Goal: Task Accomplishment & Management: Manage account settings

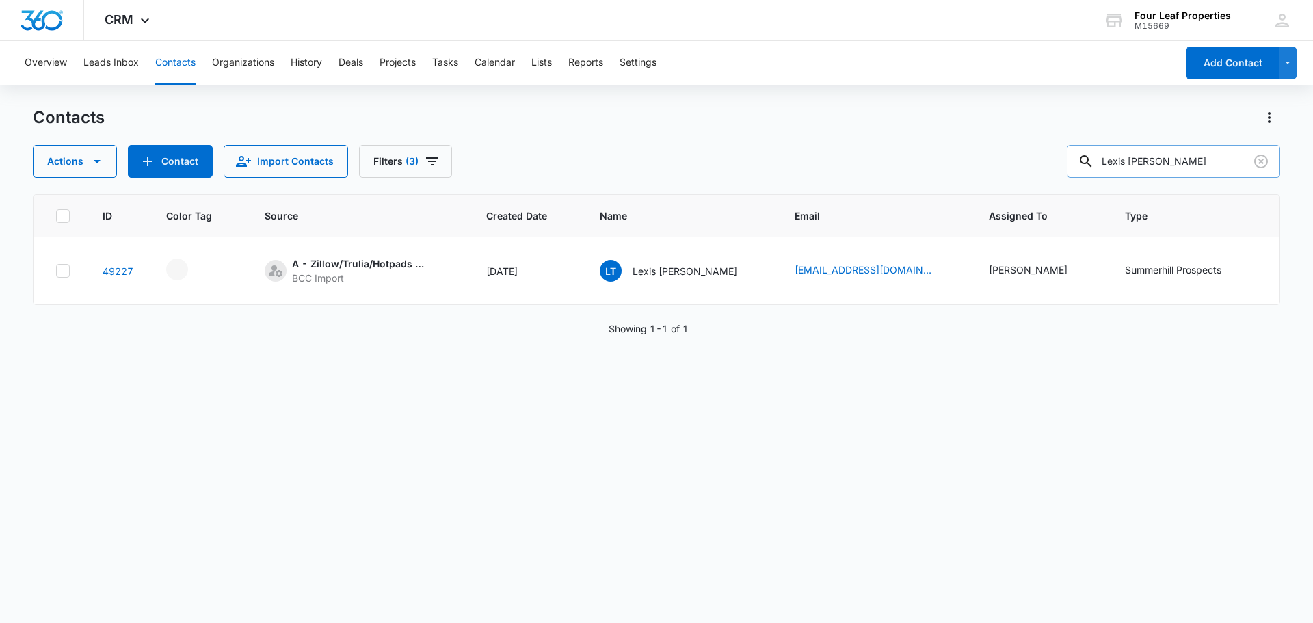
scroll to position [0, 442]
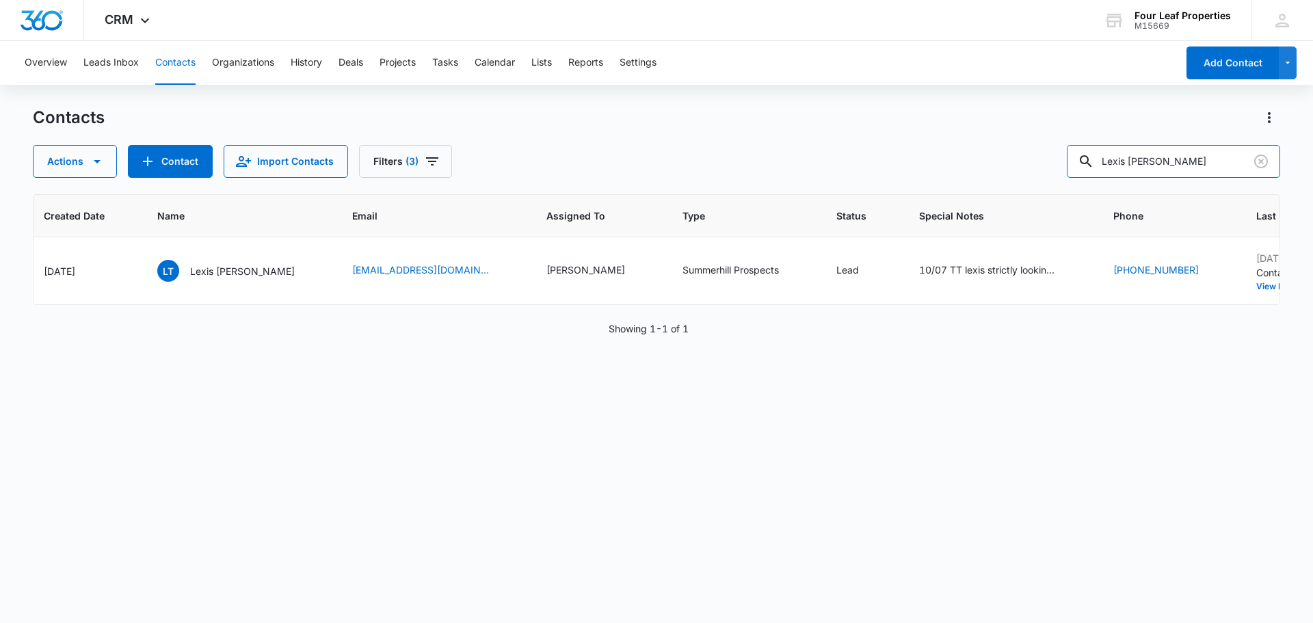
drag, startPoint x: 1012, startPoint y: 150, endPoint x: 881, endPoint y: 154, distance: 131.3
click at [887, 153] on div "Actions Contact Import Contacts Filters (3) Lexis [PERSON_NAME]" at bounding box center [656, 161] width 1247 height 33
type input "b"
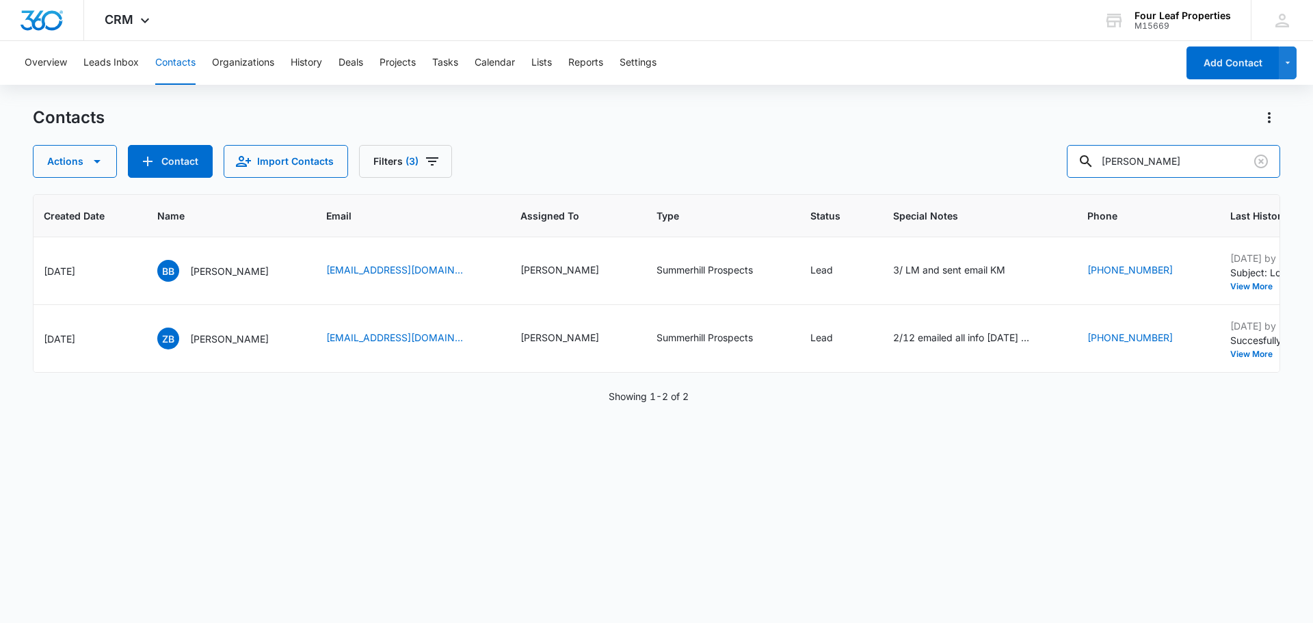
scroll to position [0, 0]
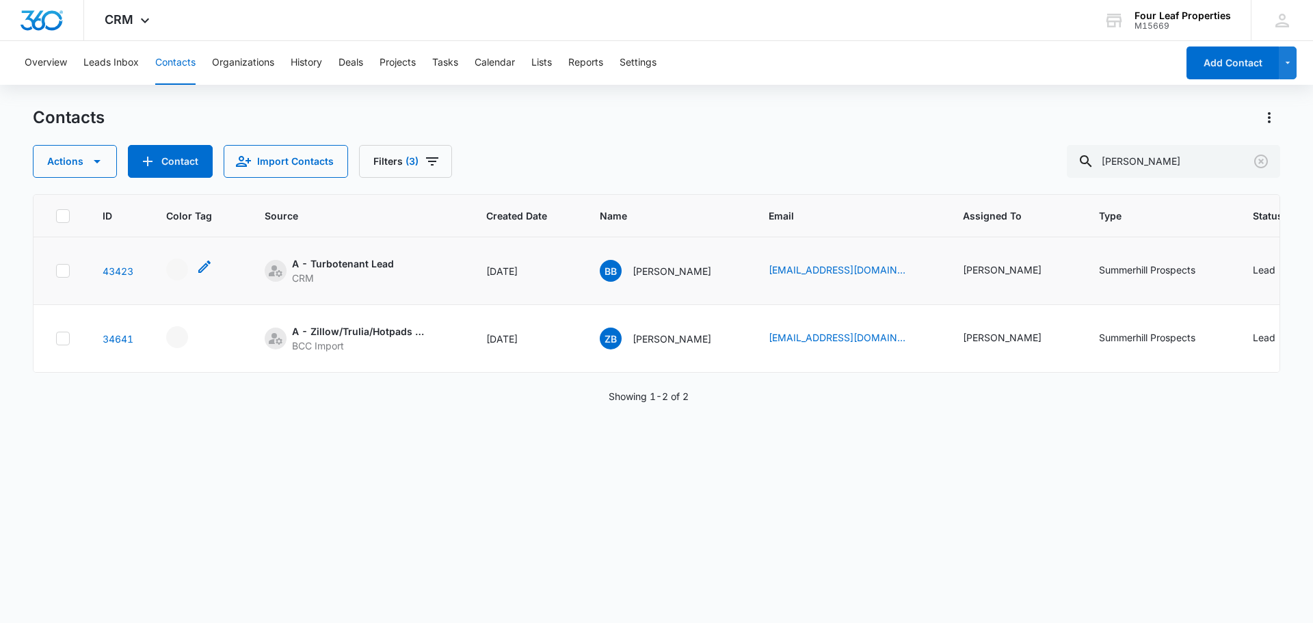
click at [174, 274] on div "- - Select to Edit Field" at bounding box center [177, 269] width 22 height 22
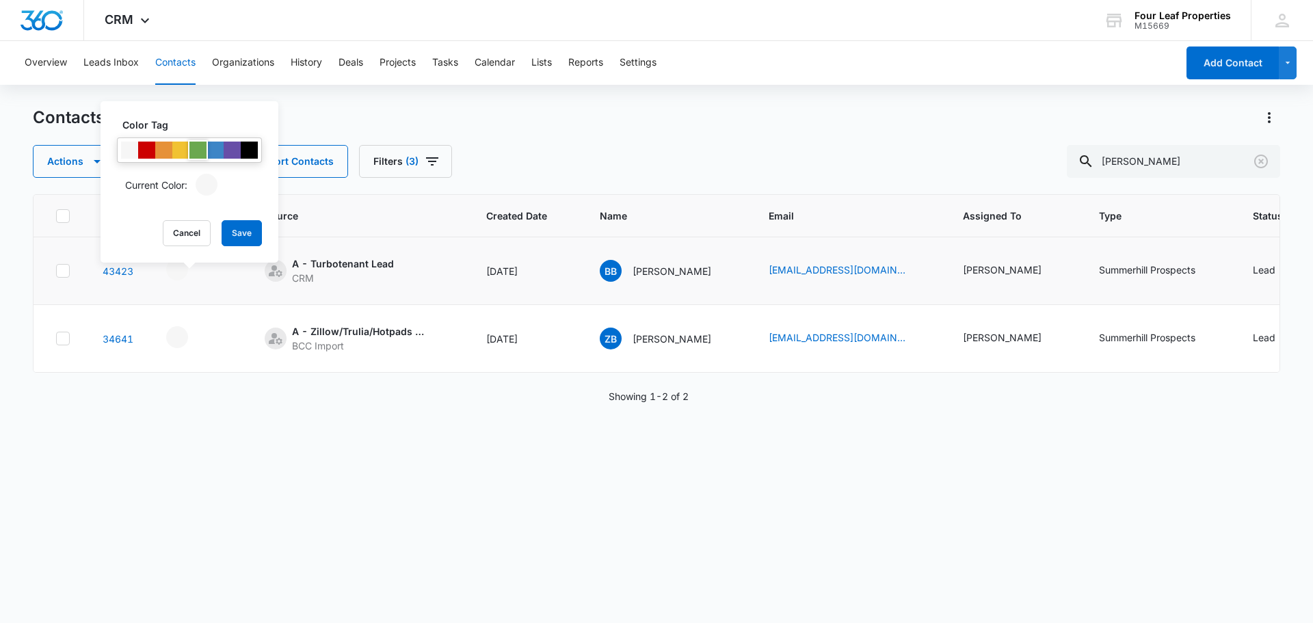
click at [196, 155] on div at bounding box center [197, 150] width 17 height 17
click at [241, 235] on button "Save" at bounding box center [242, 233] width 40 height 26
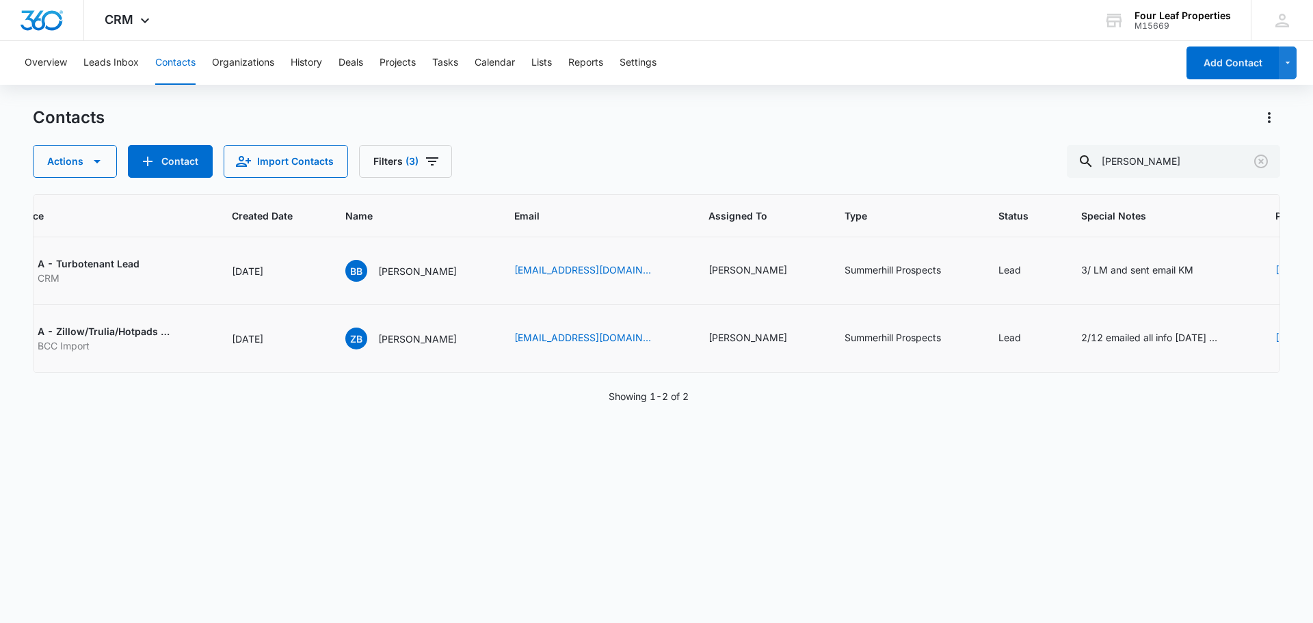
scroll to position [0, 275]
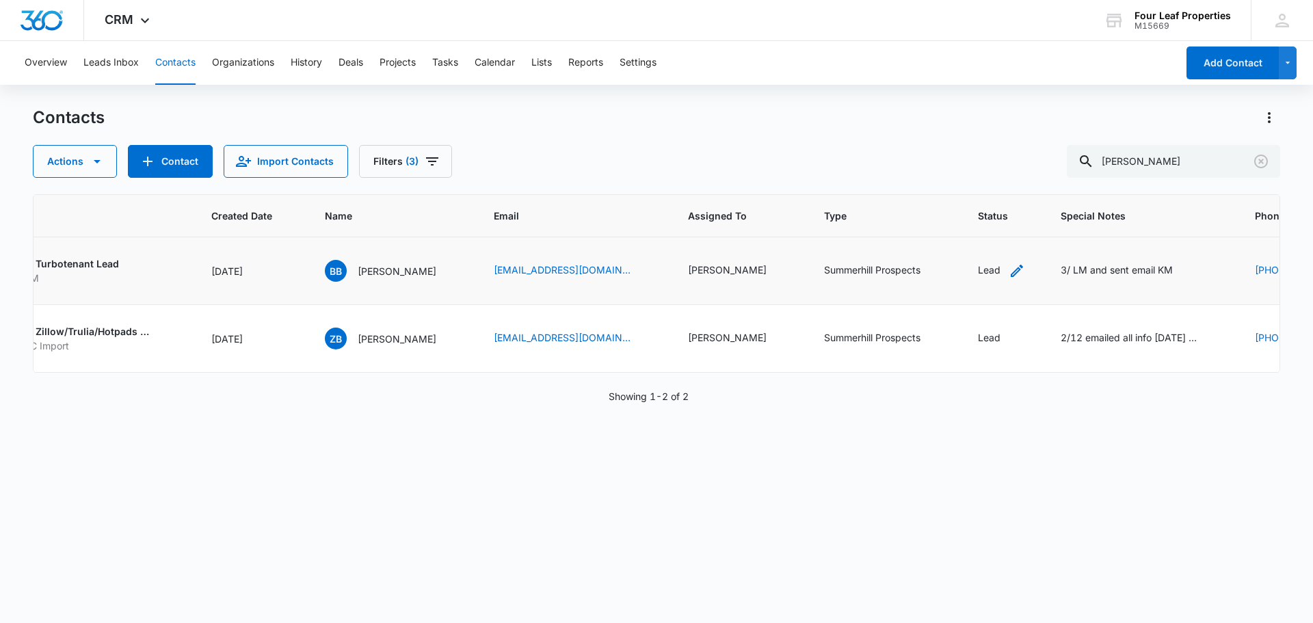
click at [978, 268] on div "Lead" at bounding box center [989, 270] width 23 height 14
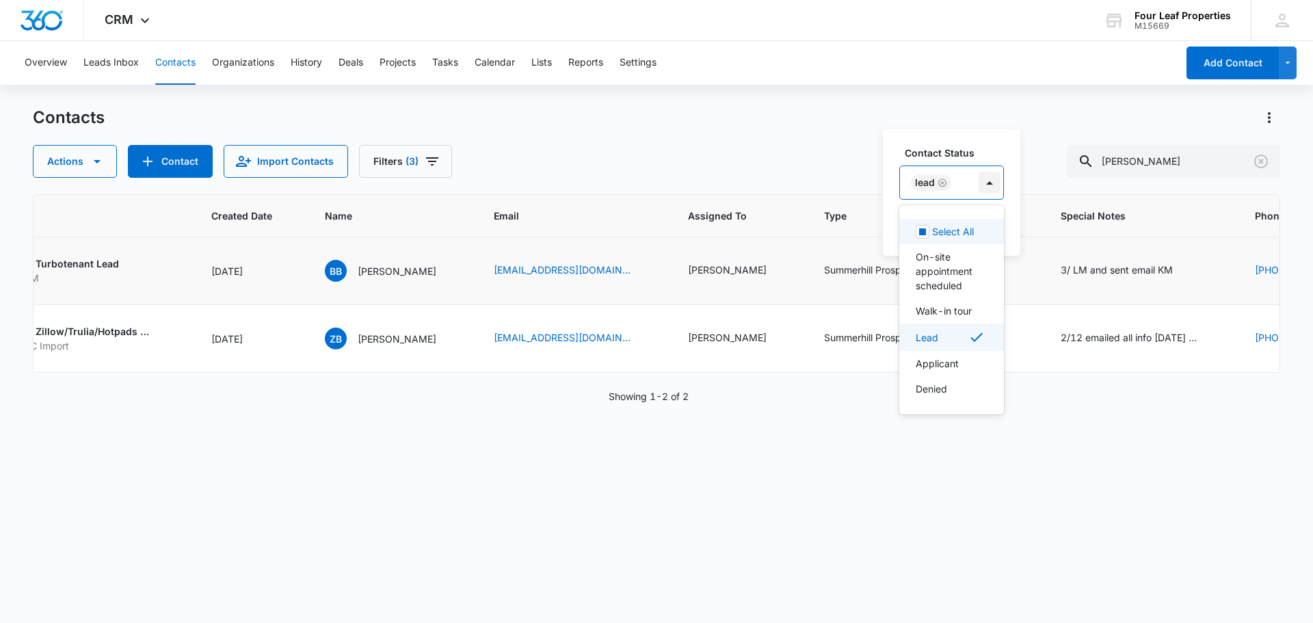
click at [990, 185] on div at bounding box center [990, 183] width 22 height 22
click at [947, 358] on p "Applicant" at bounding box center [937, 363] width 43 height 14
click at [981, 144] on div "Contact Status option Applicant, selected. 8 results available. Use Up and Down…" at bounding box center [985, 192] width 204 height 127
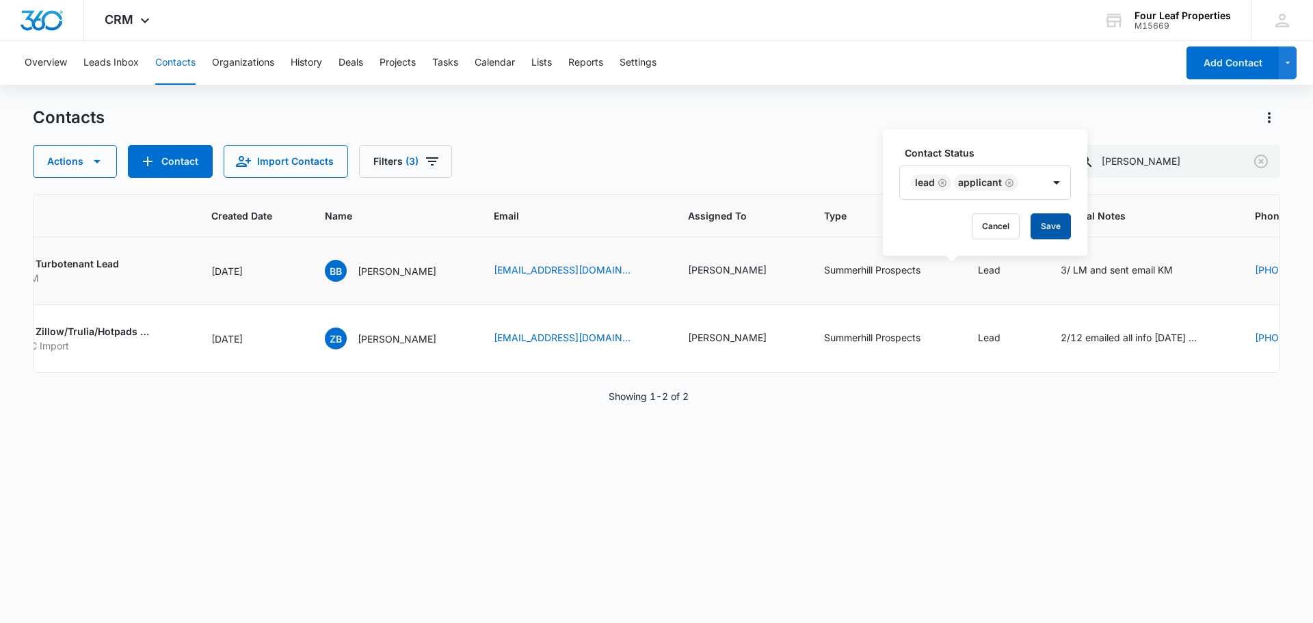
click at [1050, 227] on button "Save" at bounding box center [1050, 226] width 40 height 26
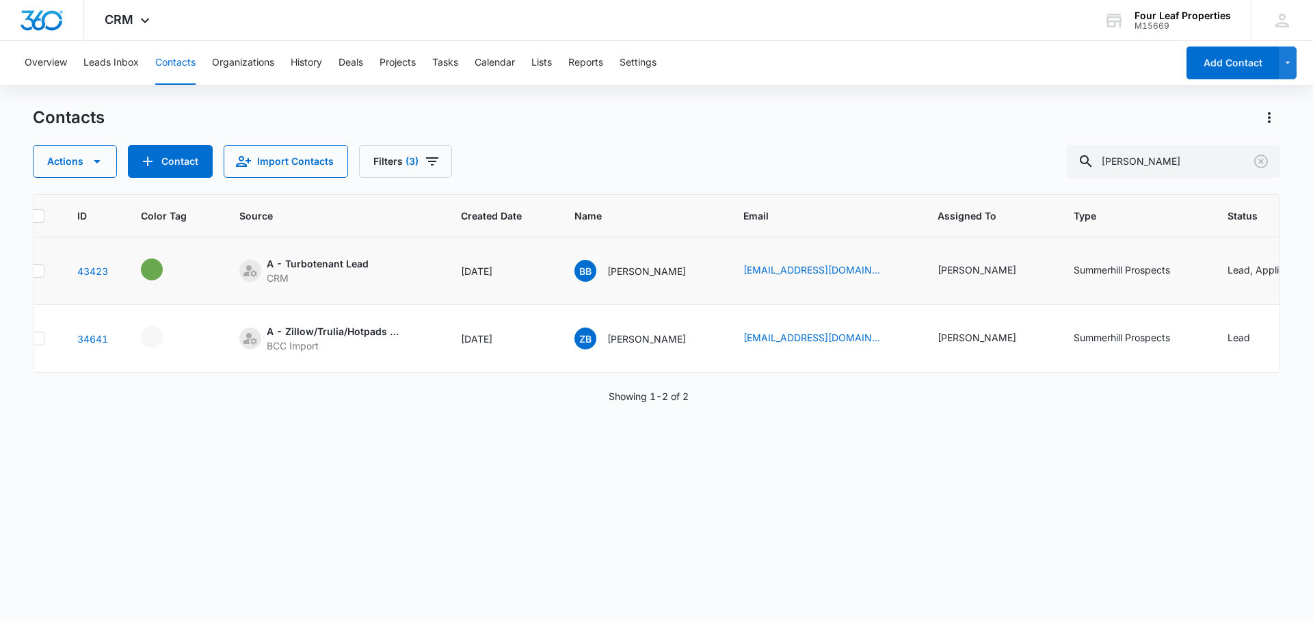
scroll to position [0, 22]
drag, startPoint x: 1147, startPoint y: 154, endPoint x: 775, endPoint y: 155, distance: 372.0
click at [777, 155] on div "Actions Contact Import Contacts Filters (3) [PERSON_NAME]" at bounding box center [656, 161] width 1247 height 33
type input "[PERSON_NAME]"
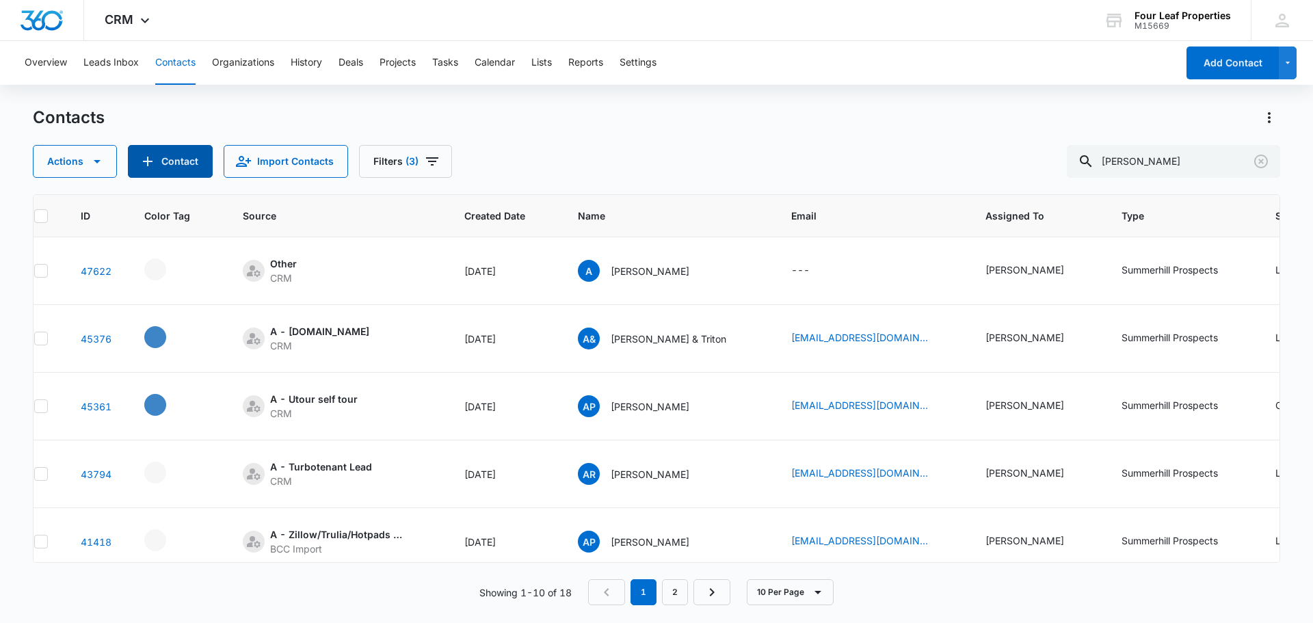
click at [178, 157] on button "Contact" at bounding box center [170, 161] width 85 height 33
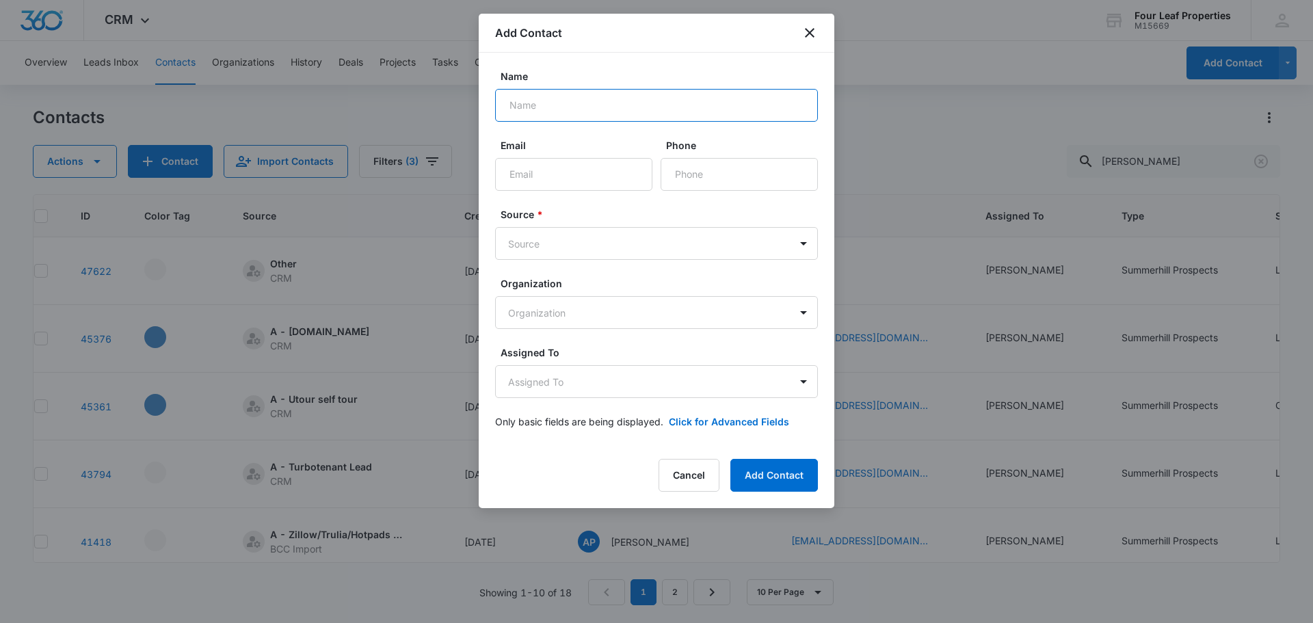
paste input "Thanks for reaching out. I left you a message [DATE] as well and hope to connec…"
drag, startPoint x: 795, startPoint y: 107, endPoint x: 148, endPoint y: 183, distance: 652.0
click at [148, 183] on body "CRM Apps Reputation Websites Forms CRM Email Social Shop Payments POS Content A…" at bounding box center [656, 311] width 1313 height 623
click at [552, 108] on input "." at bounding box center [656, 105] width 323 height 33
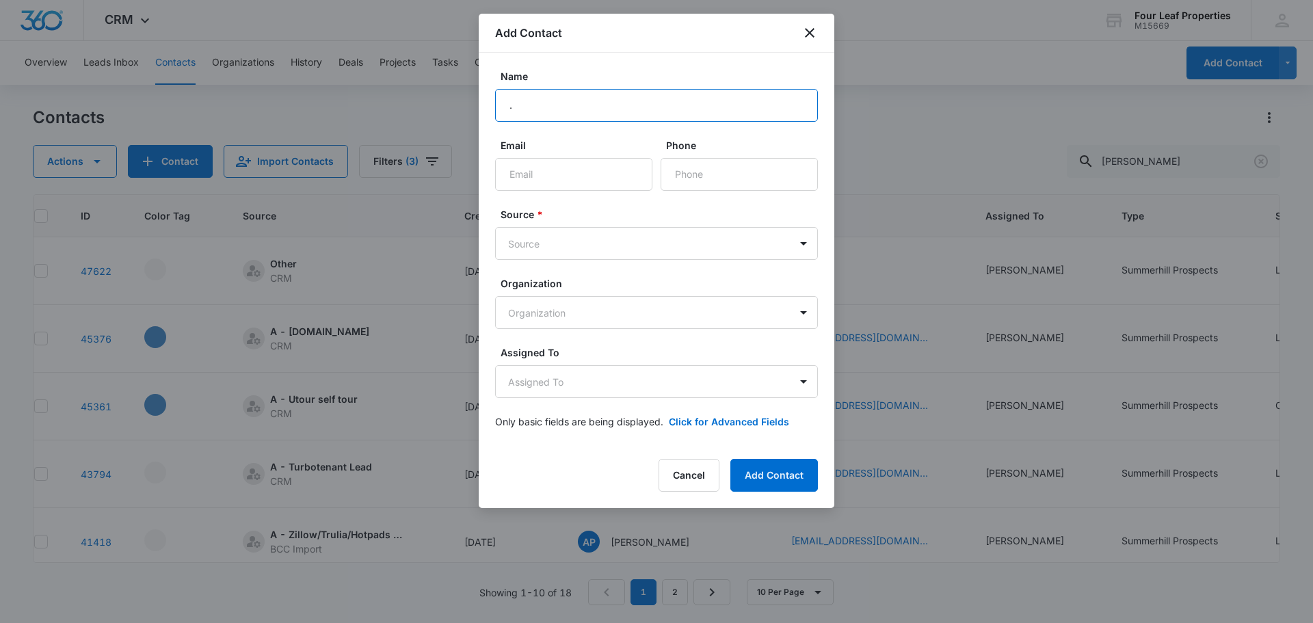
type input "."
type input "[PERSON_NAME]"
click at [552, 171] on input "Email" at bounding box center [573, 174] width 157 height 33
click at [698, 169] on input "Phone" at bounding box center [739, 174] width 157 height 33
paste input "[PHONE_NUMBER]"
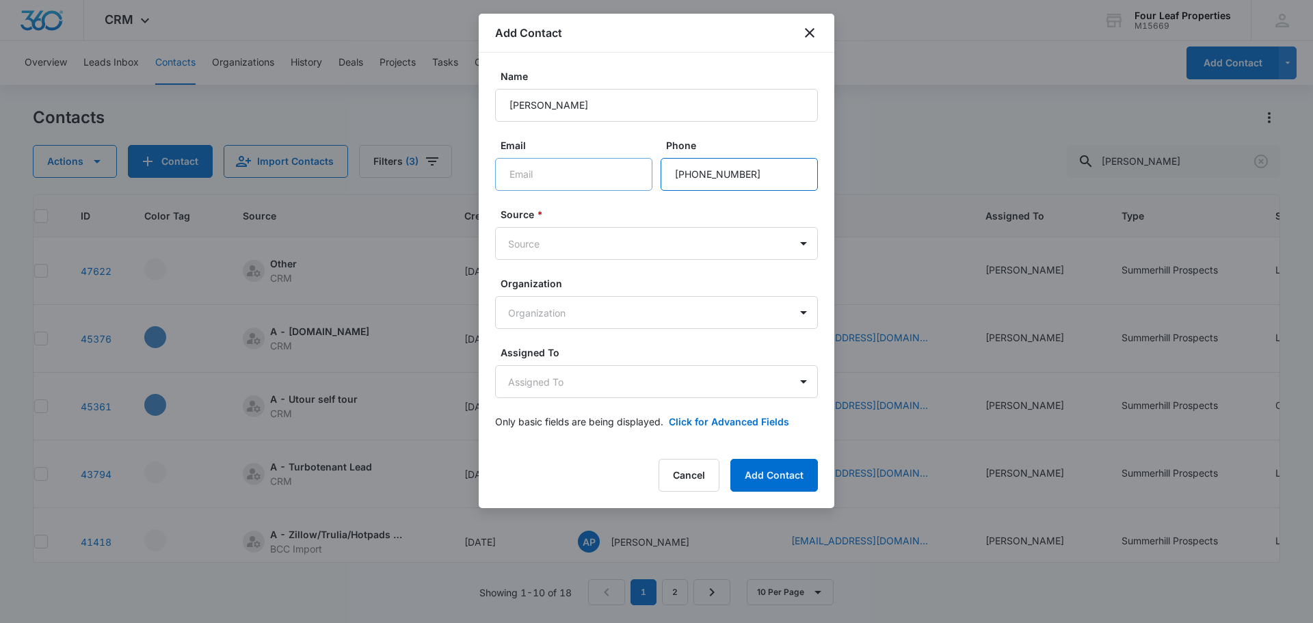
type input "[PHONE_NUMBER]"
click at [586, 170] on input "Email" at bounding box center [573, 174] width 157 height 33
click at [575, 168] on input "Email" at bounding box center [573, 174] width 157 height 33
paste input "[EMAIL_ADDRESS][DOMAIN_NAME]"
type input "[EMAIL_ADDRESS][DOMAIN_NAME]"
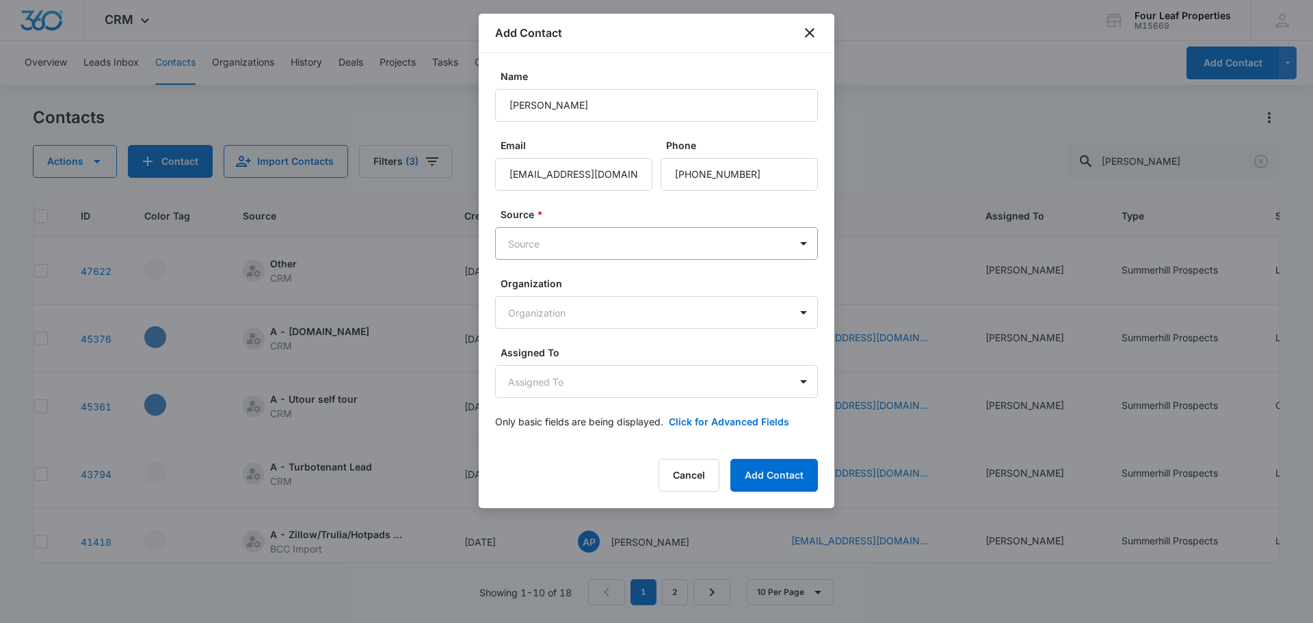
click at [589, 244] on body "CRM Apps Reputation Websites Forms CRM Email Social Shop Payments POS Content A…" at bounding box center [656, 311] width 1313 height 623
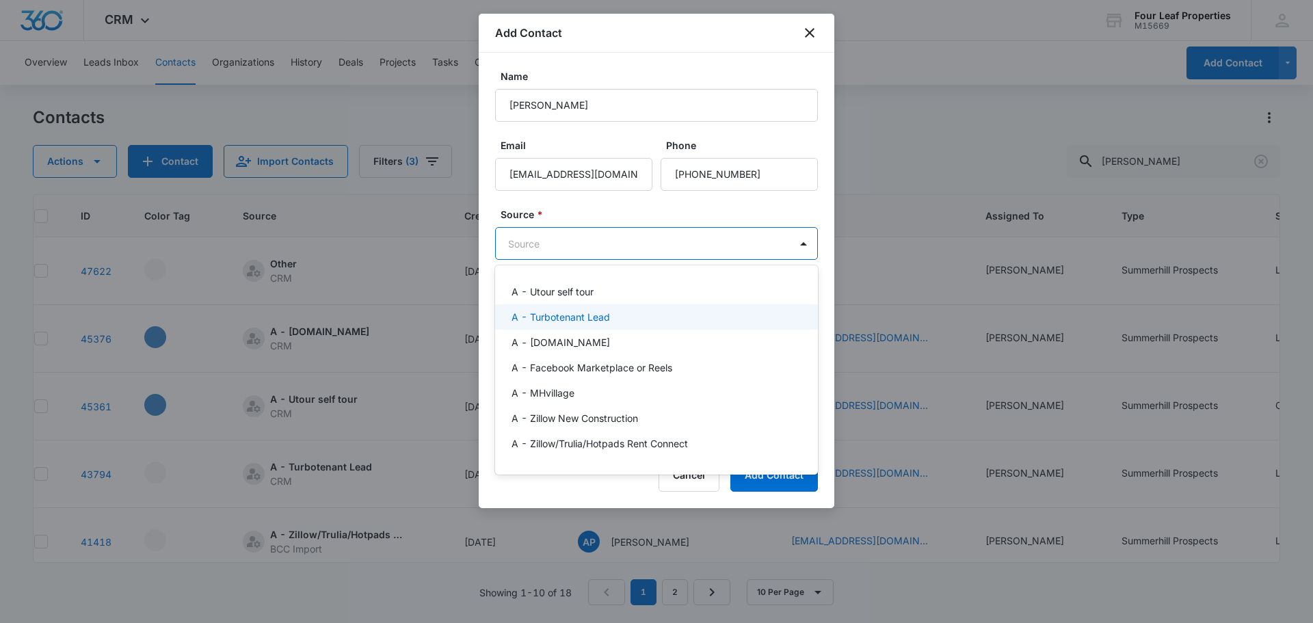
click at [613, 317] on div "A - Turbotenant Lead" at bounding box center [654, 317] width 287 height 14
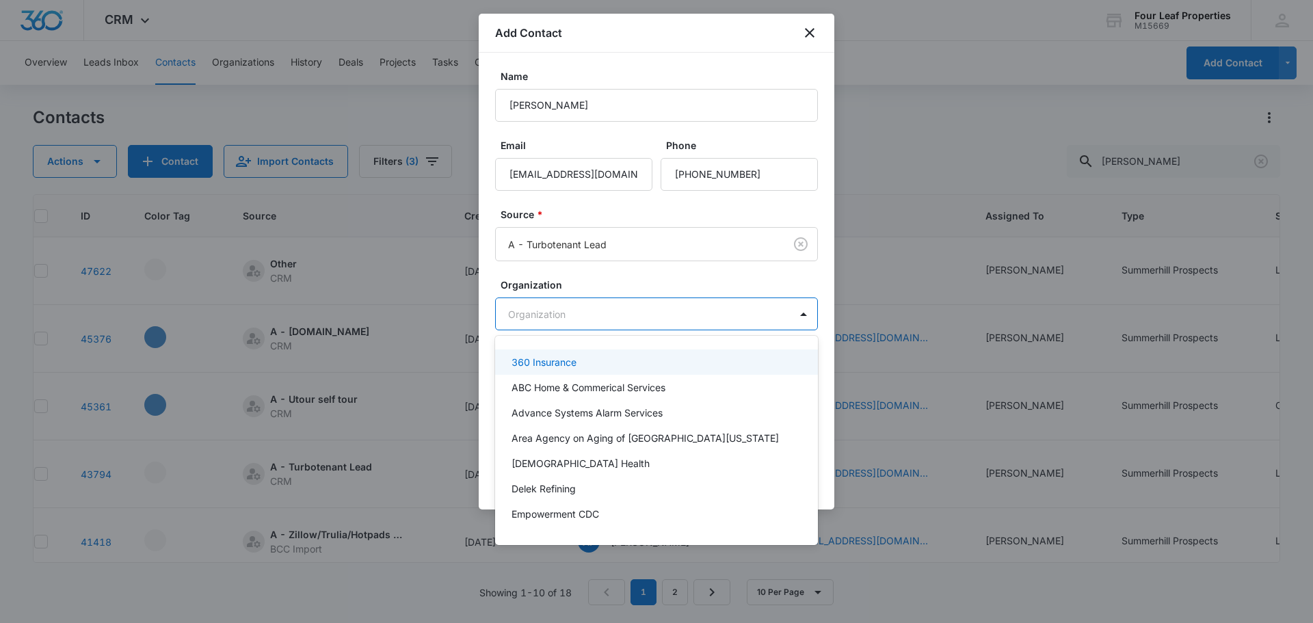
click at [638, 328] on body "CRM Apps Reputation Websites Forms CRM Email Social Shop Payments POS Content A…" at bounding box center [656, 311] width 1313 height 623
click at [627, 295] on div at bounding box center [656, 311] width 1313 height 623
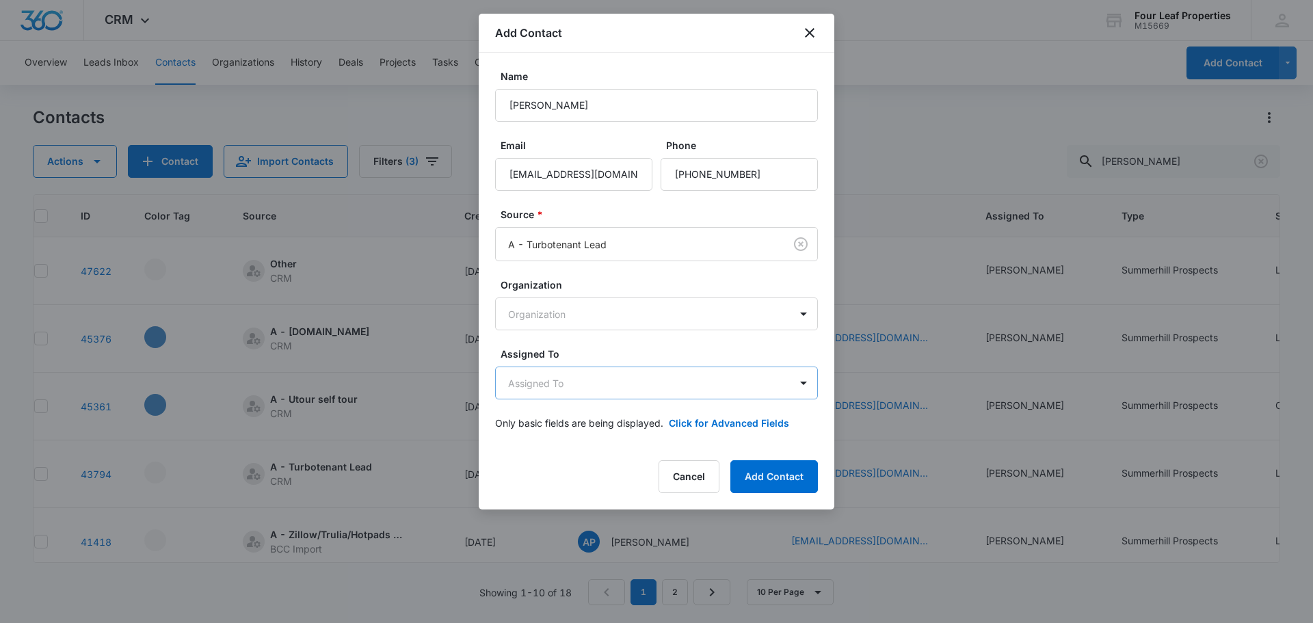
click at [641, 379] on body "CRM Apps Reputation Websites Forms CRM Email Social Shop Payments POS Content A…" at bounding box center [656, 311] width 1313 height 623
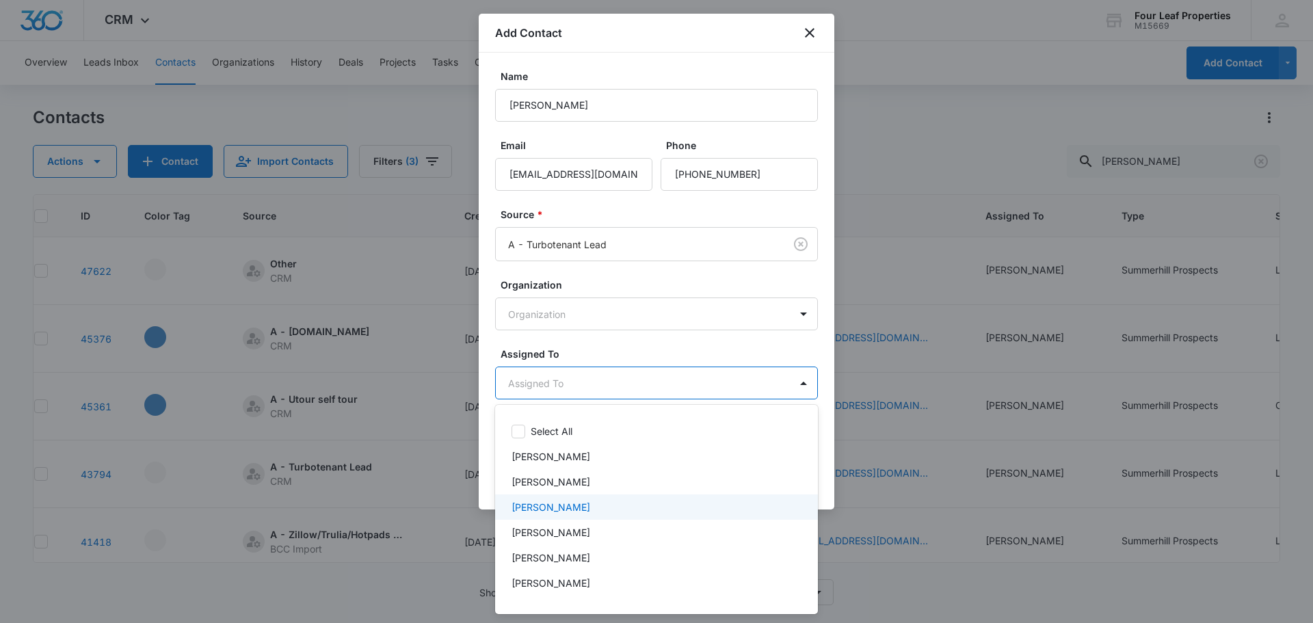
click at [611, 505] on div "[PERSON_NAME]" at bounding box center [654, 507] width 287 height 14
click at [632, 360] on div at bounding box center [656, 311] width 1313 height 623
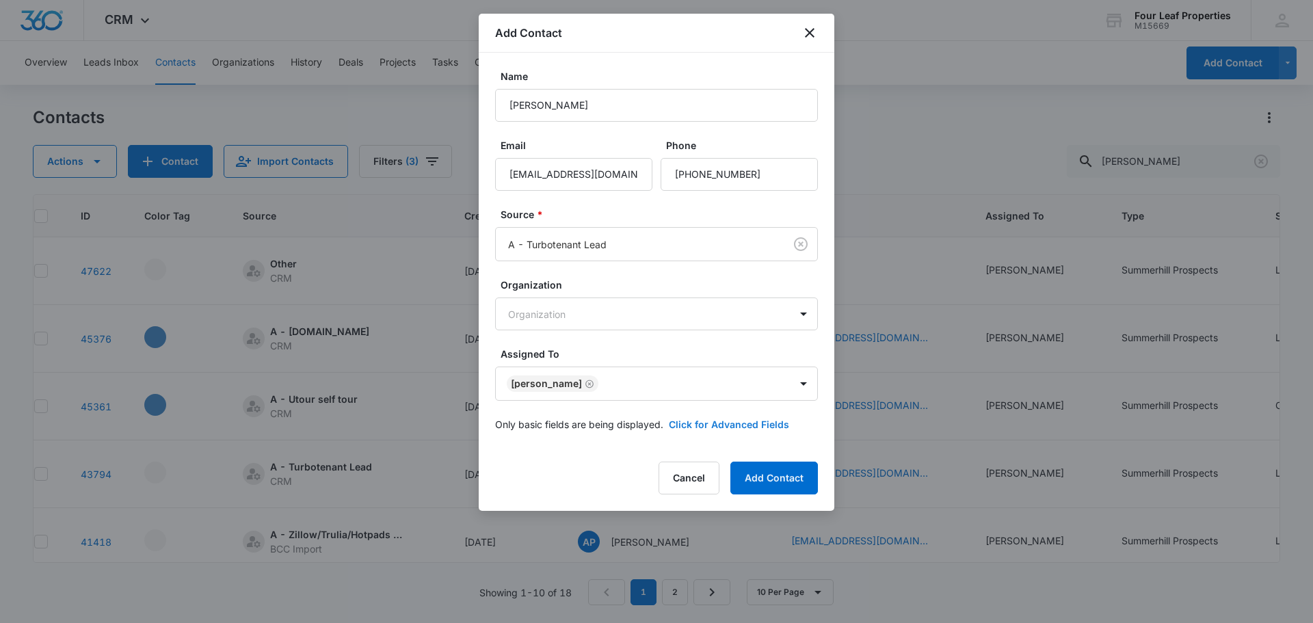
click at [688, 421] on button "Click for Advanced Fields" at bounding box center [729, 424] width 120 height 14
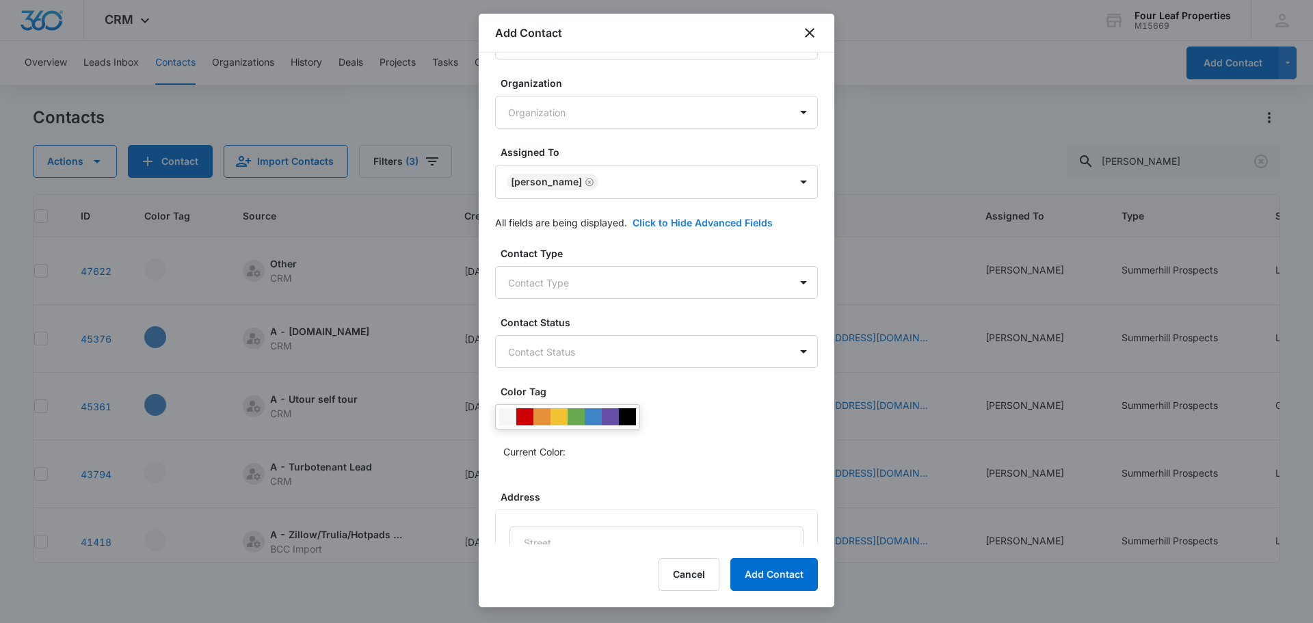
scroll to position [205, 0]
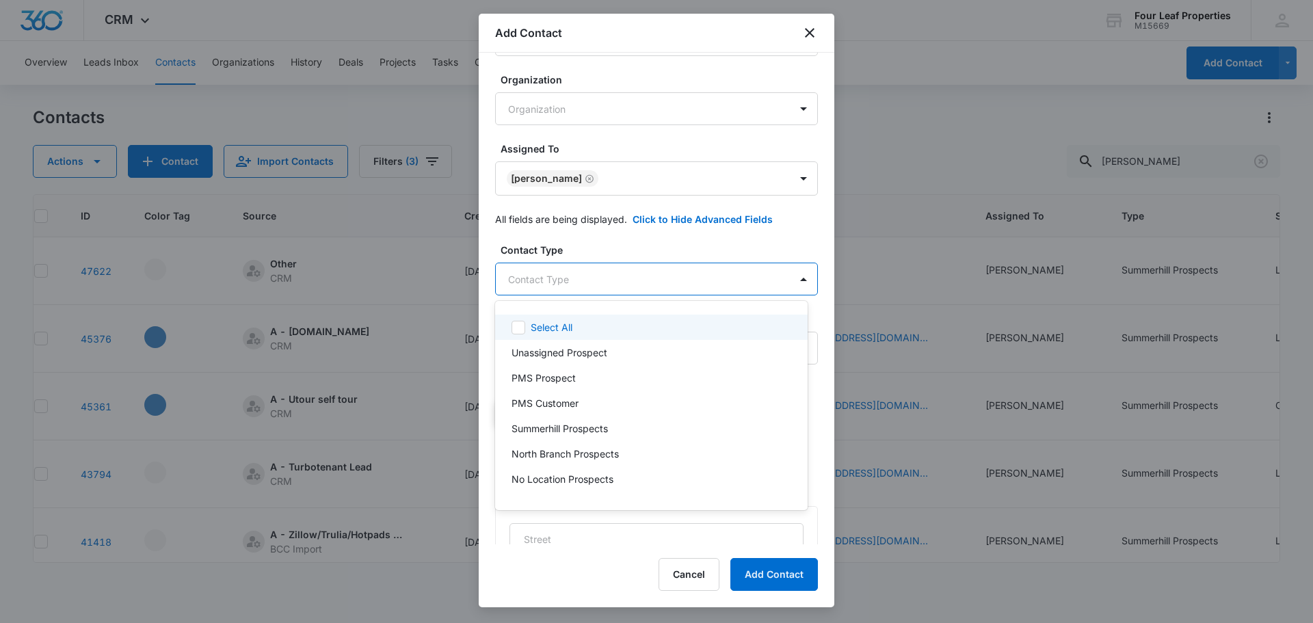
click at [656, 282] on body "CRM Apps Reputation Websites Forms CRM Email Social Shop Payments POS Content A…" at bounding box center [656, 311] width 1313 height 623
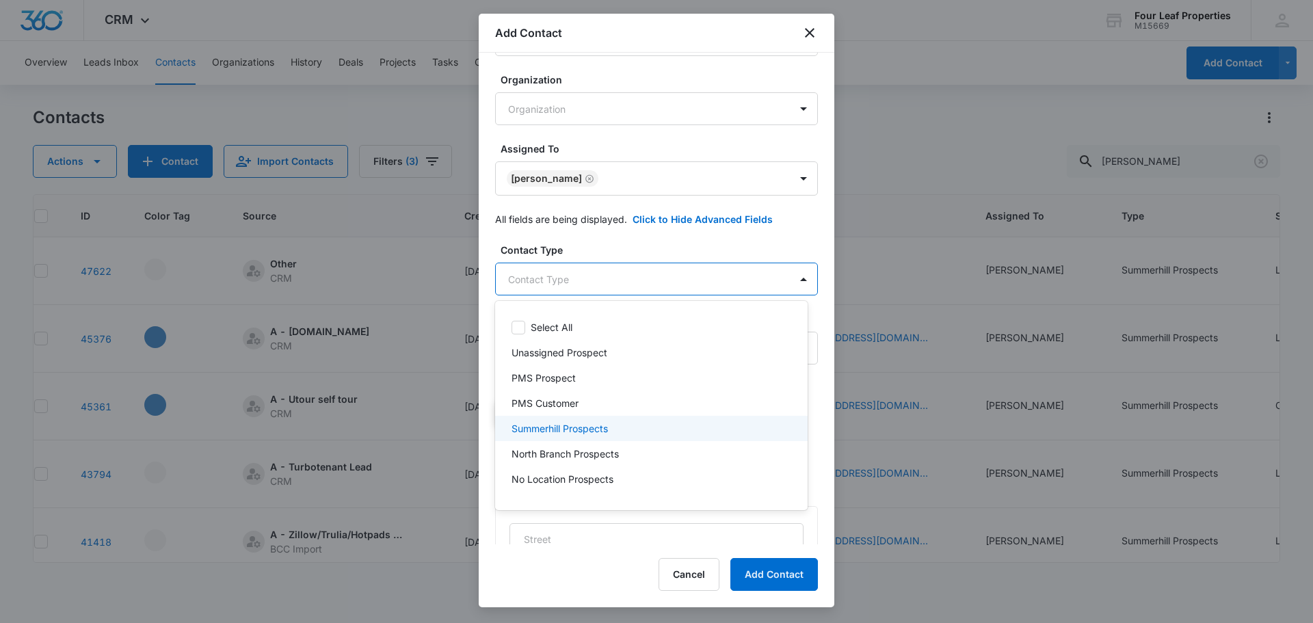
click at [650, 433] on div "Summerhill Prospects" at bounding box center [649, 428] width 277 height 14
click at [648, 275] on div at bounding box center [656, 311] width 1313 height 623
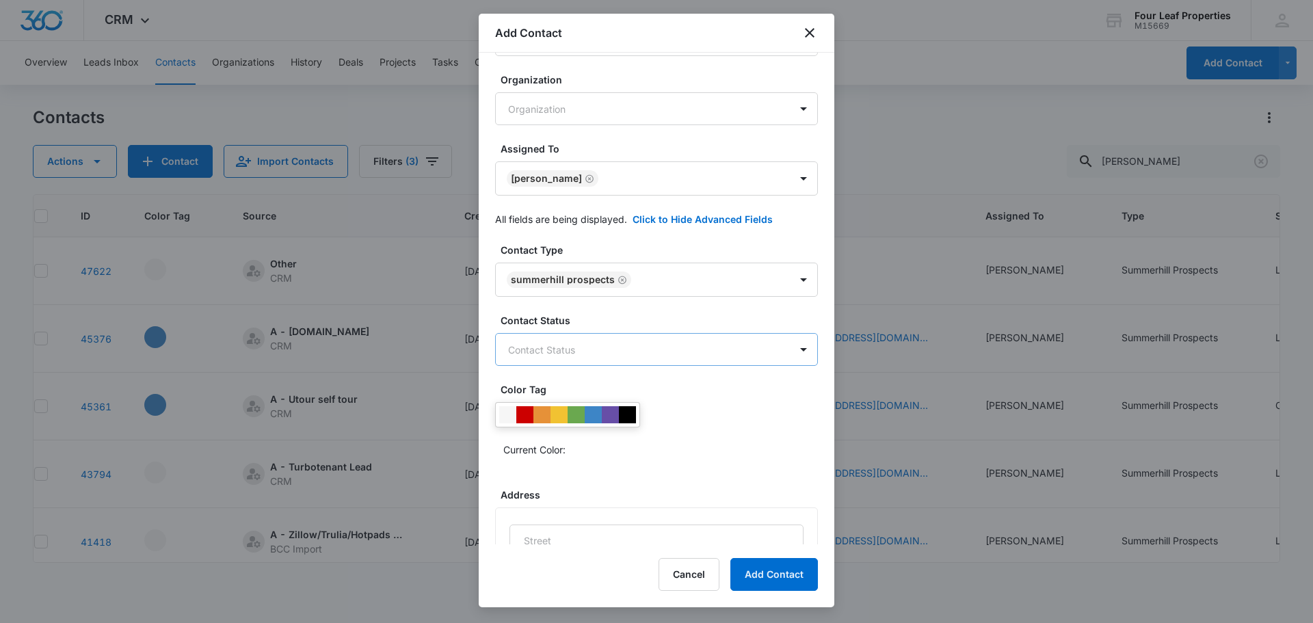
click at [680, 354] on body "CRM Apps Reputation Websites Forms CRM Email Social Shop Payments POS Content A…" at bounding box center [656, 311] width 1313 height 623
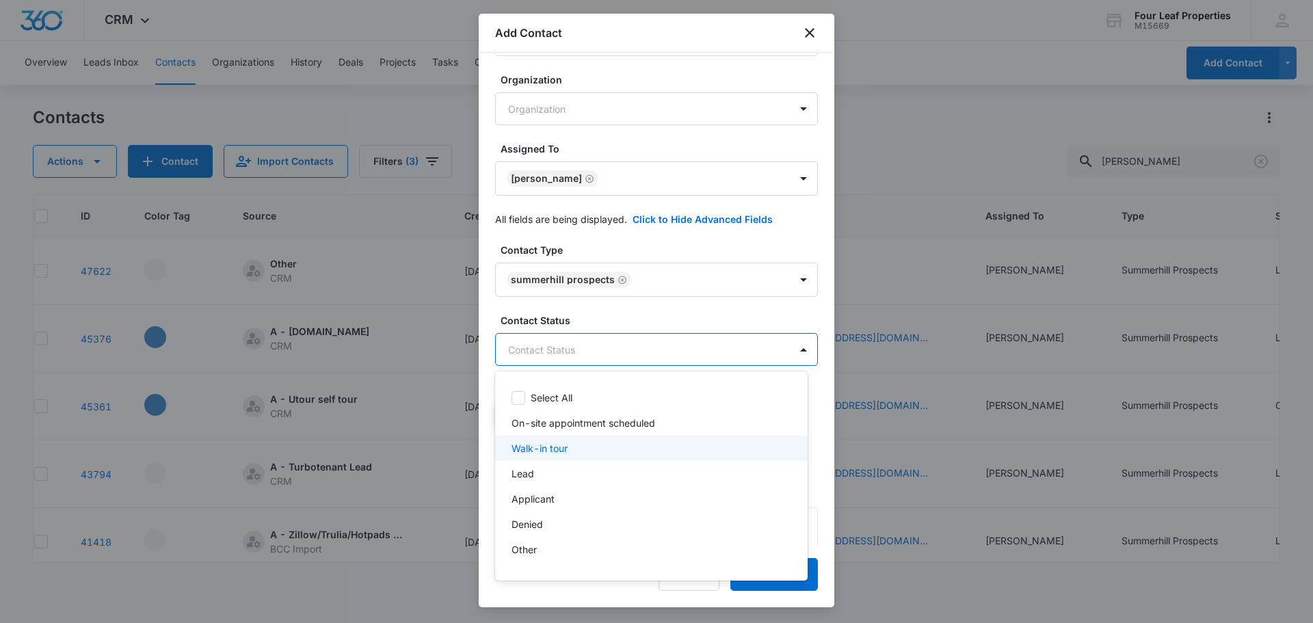
click at [607, 455] on div "Walk-in tour" at bounding box center [651, 448] width 312 height 25
click at [609, 447] on div "Walk-in tour" at bounding box center [649, 450] width 277 height 16
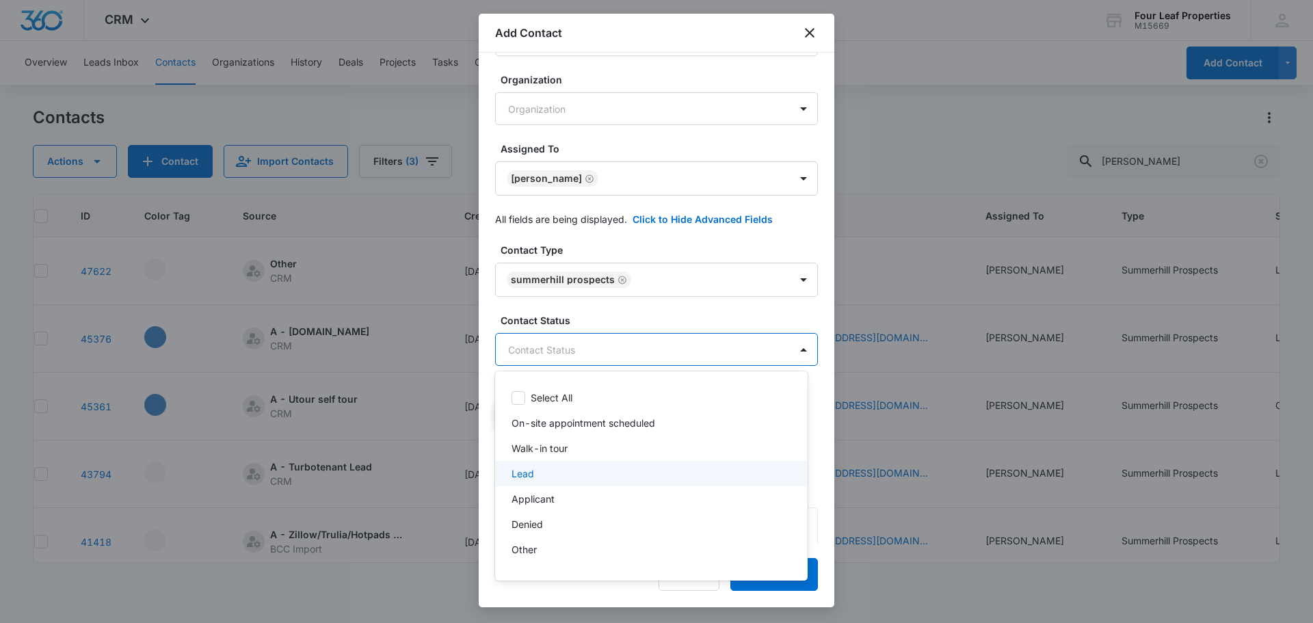
click at [577, 466] on div "Lead" at bounding box center [651, 473] width 312 height 25
click at [639, 319] on div at bounding box center [656, 311] width 1313 height 623
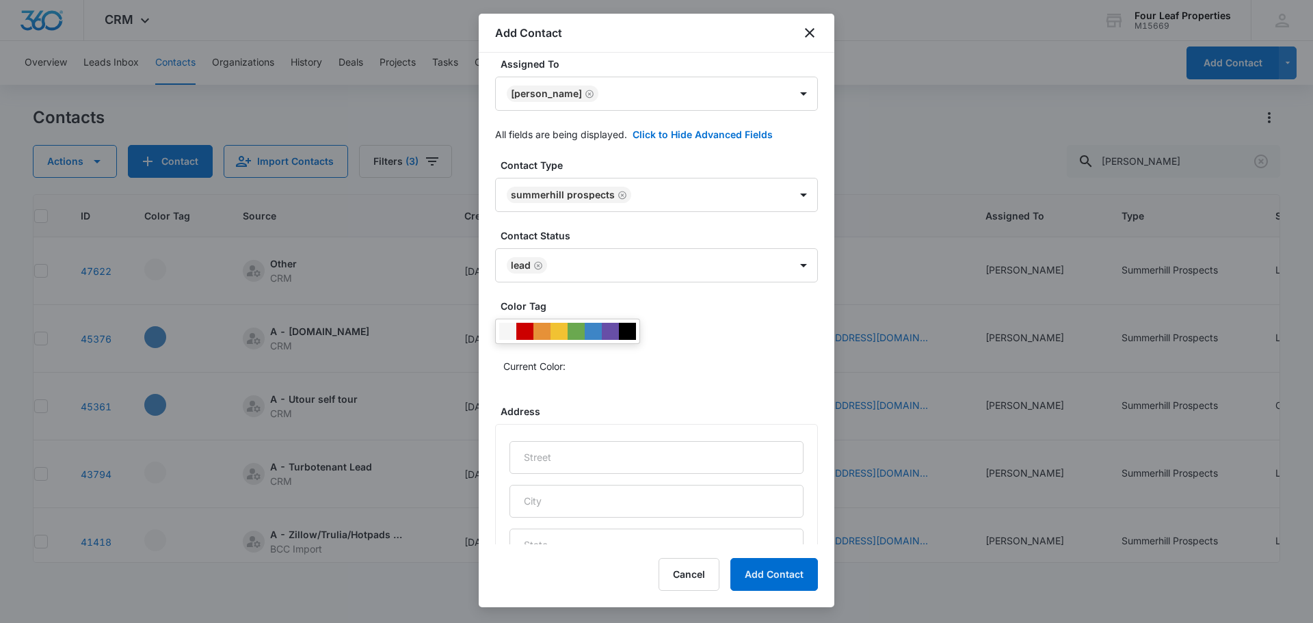
scroll to position [545, 0]
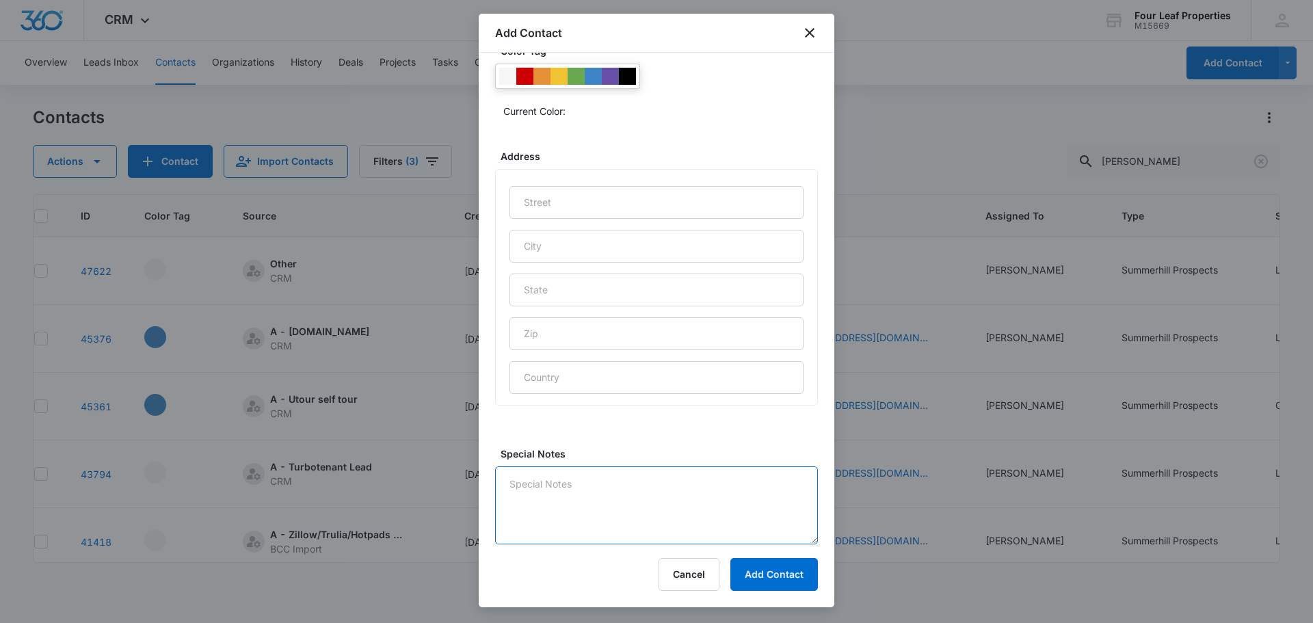
click at [582, 492] on textarea "Special Notes" at bounding box center [656, 505] width 323 height 78
type textarea "4"
type textarea "10/7 LM"
click at [780, 576] on button "Add Contact" at bounding box center [774, 574] width 88 height 33
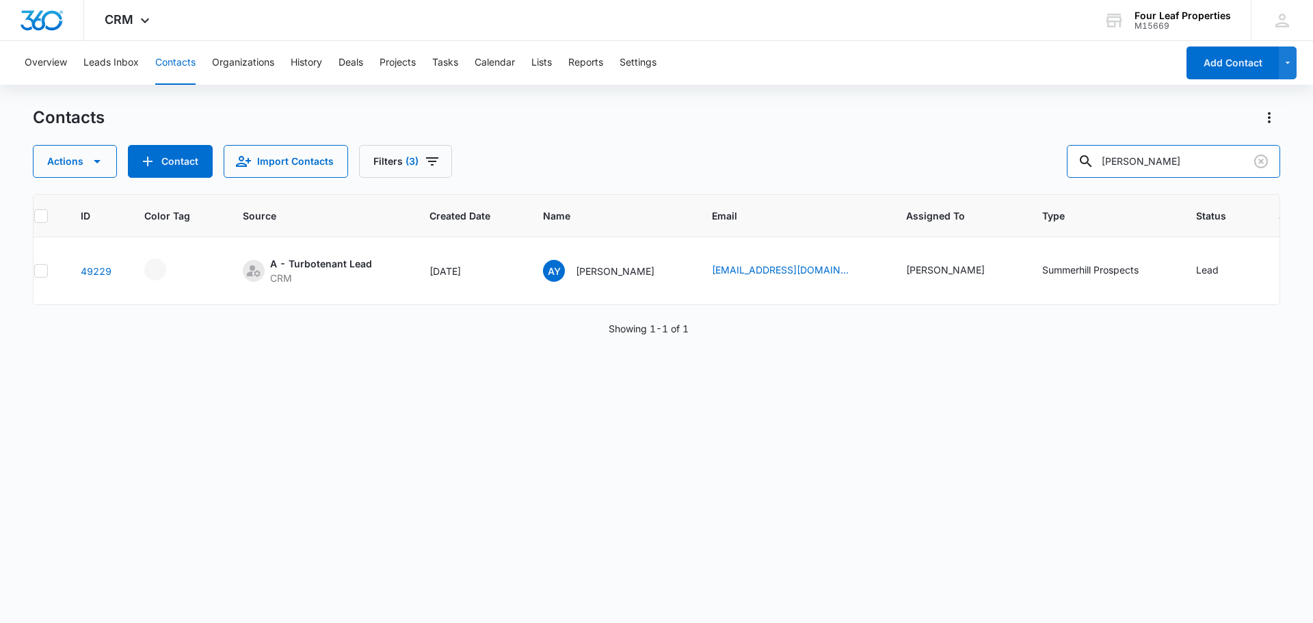
drag, startPoint x: 1165, startPoint y: 155, endPoint x: 926, endPoint y: 175, distance: 239.5
click at [920, 172] on div "Actions Contact Import Contacts Filters (3) [PERSON_NAME]" at bounding box center [656, 161] width 1247 height 33
type input "g"
paste input "[PERSON_NAME]"
type input "[PERSON_NAME]"
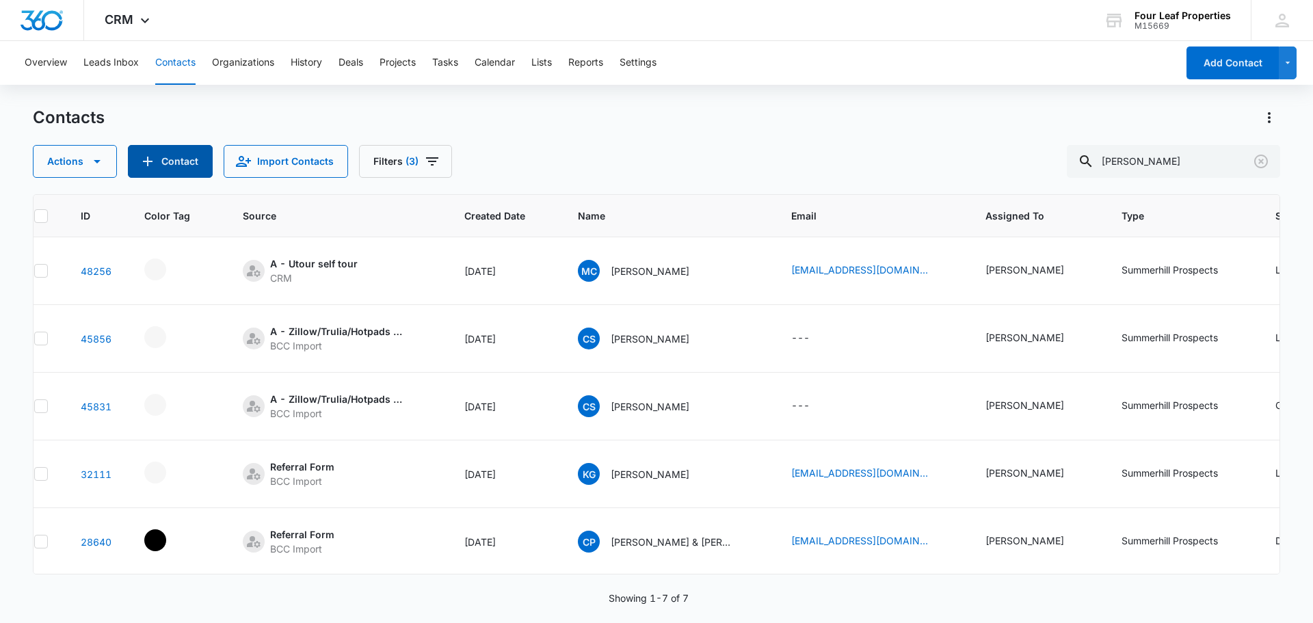
click at [186, 157] on button "Contact" at bounding box center [170, 161] width 85 height 33
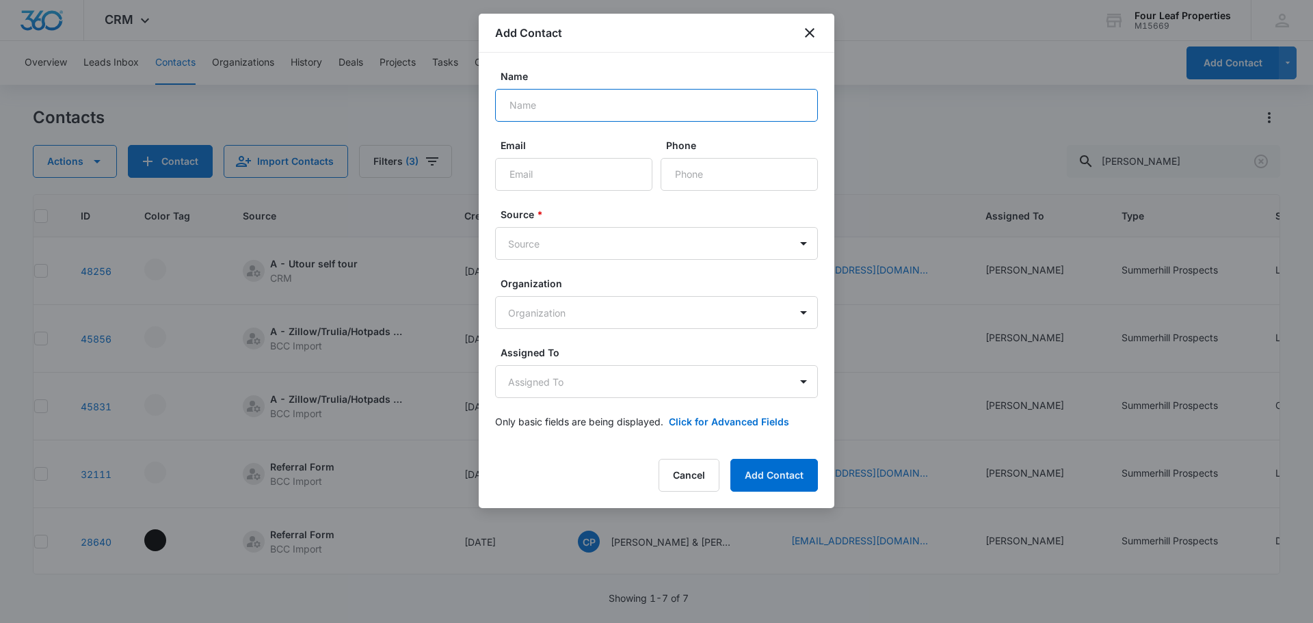
paste input "[PERSON_NAME]"
type input "[PERSON_NAME]"
click at [547, 170] on input "Email" at bounding box center [573, 174] width 157 height 33
paste input "[EMAIL_ADDRESS][DOMAIN_NAME]"
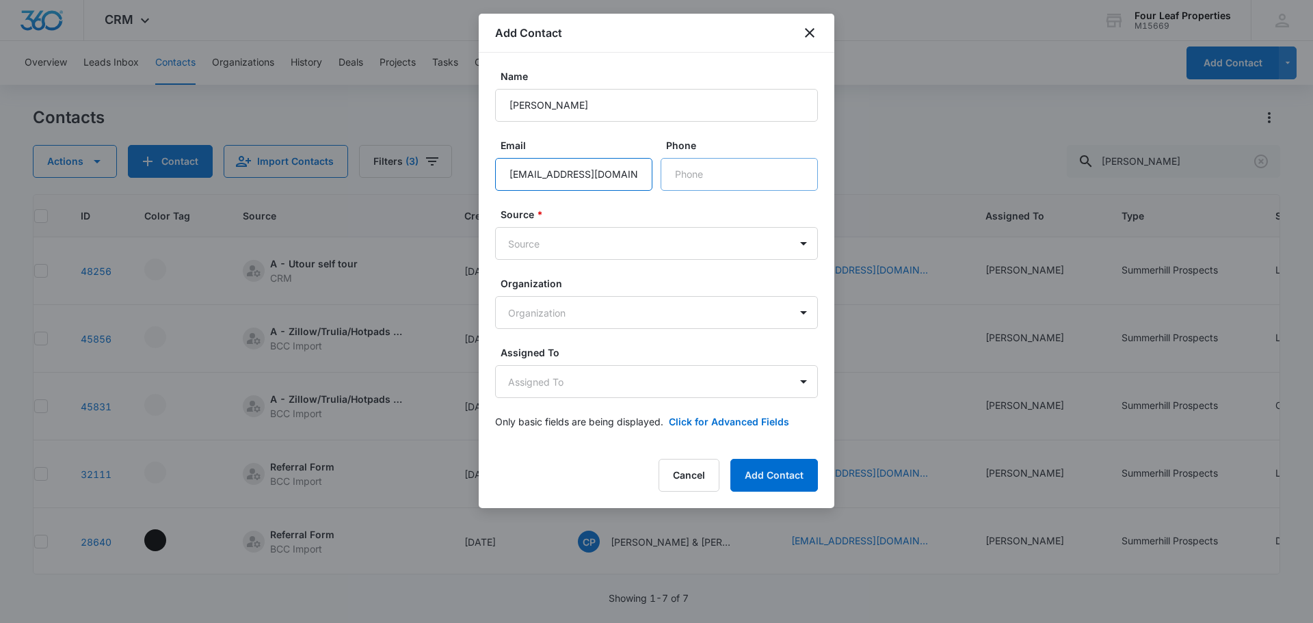
type input "[EMAIL_ADDRESS][DOMAIN_NAME]"
click at [719, 169] on input "Phone" at bounding box center [739, 174] width 157 height 33
paste input "[PHONE_NUMBER]"
type input "[PHONE_NUMBER]"
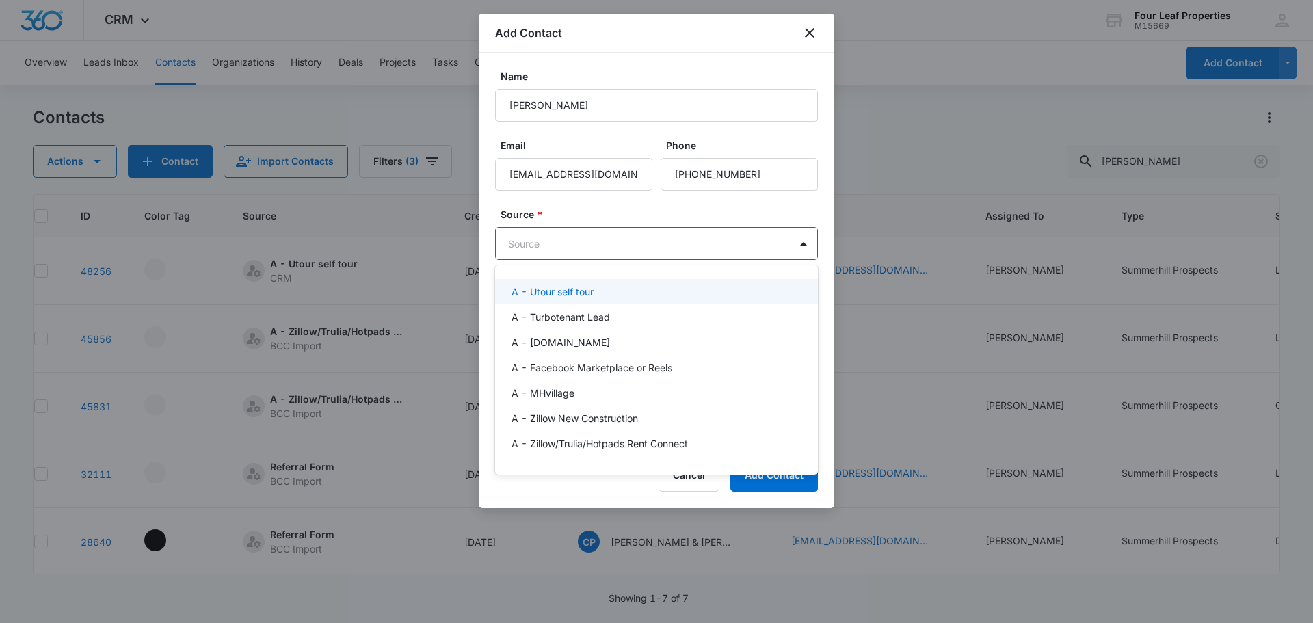
click at [596, 251] on body "CRM Apps Reputation Websites Forms CRM Email Social Shop Payments POS Content A…" at bounding box center [656, 311] width 1313 height 623
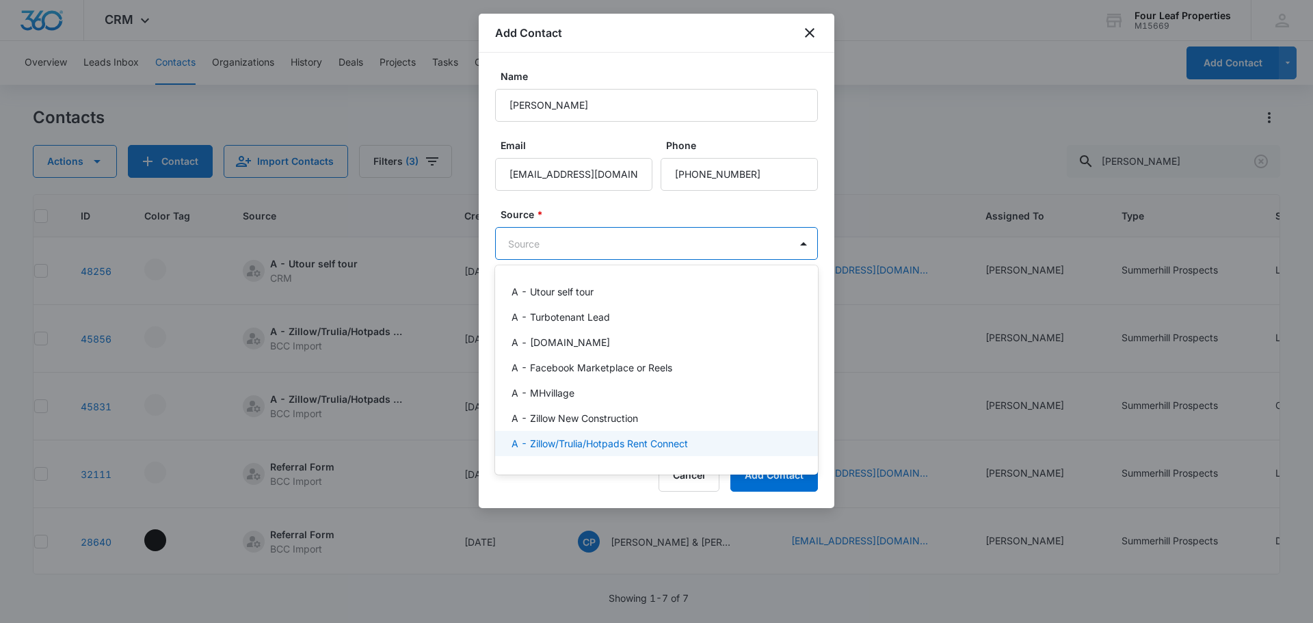
click at [624, 441] on p "A - Zillow/Trulia/Hotpads Rent Connect" at bounding box center [599, 443] width 176 height 14
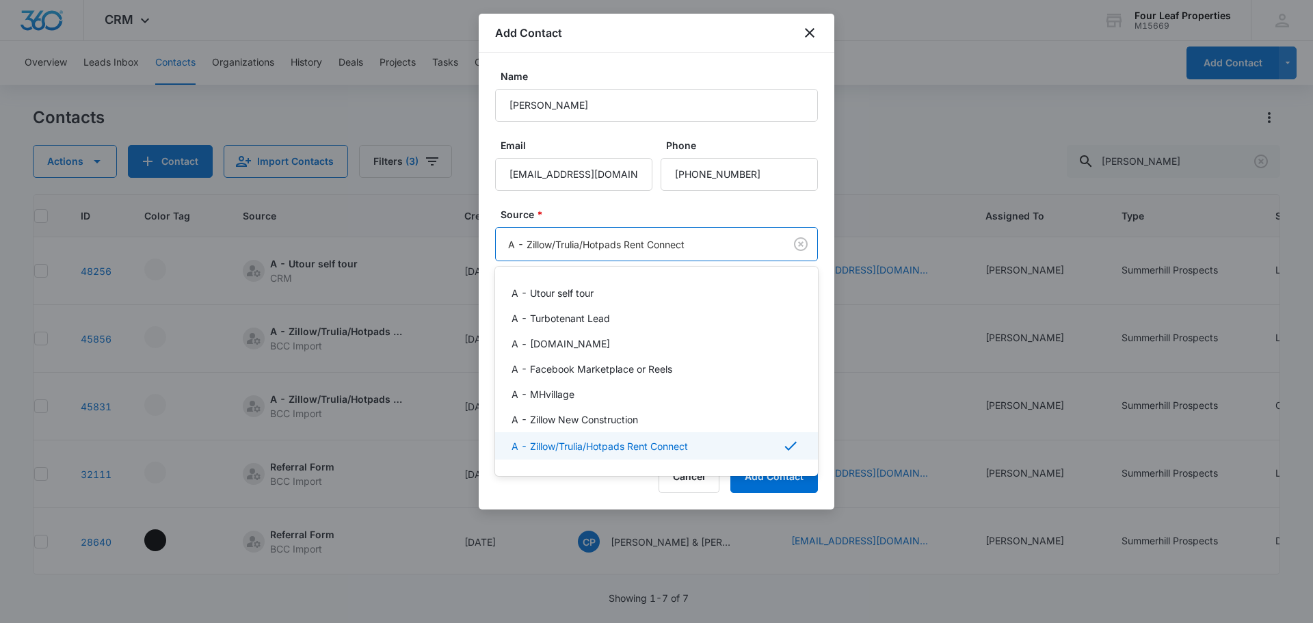
click at [671, 234] on body "CRM Apps Reputation Websites Forms CRM Email Social Shop Payments POS Content A…" at bounding box center [656, 311] width 1313 height 623
click at [639, 325] on div "A - Turbotenant Lead" at bounding box center [656, 318] width 323 height 25
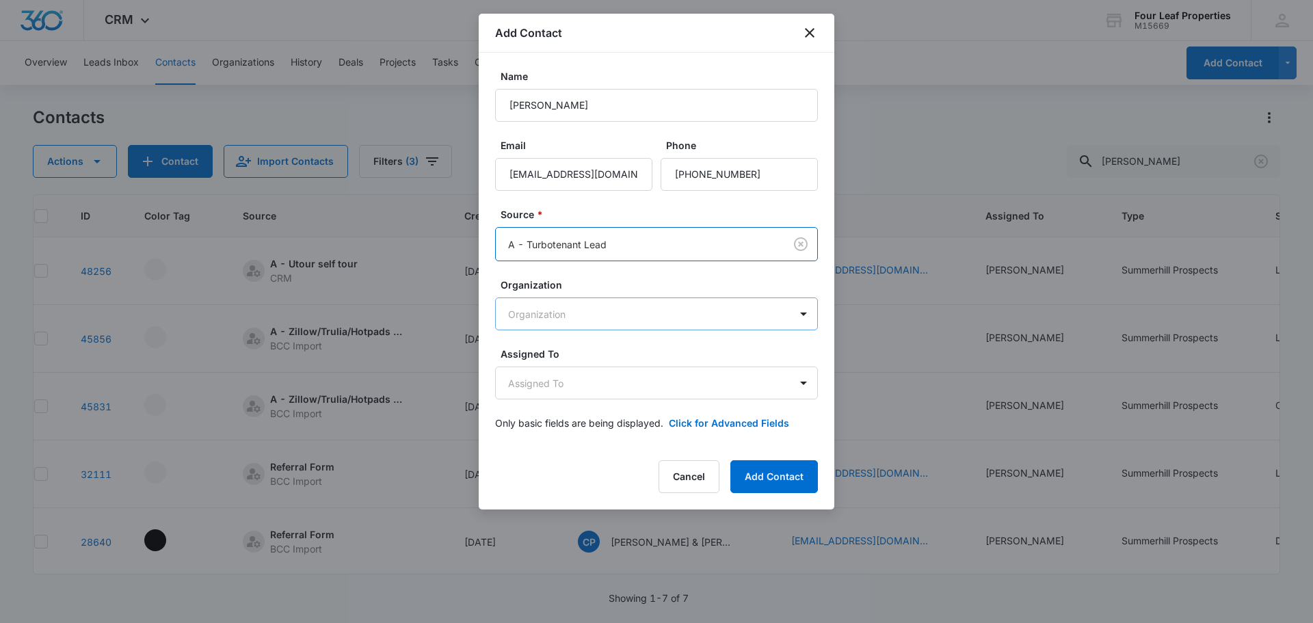
click at [628, 319] on body "CRM Apps Reputation Websites Forms CRM Email Social Shop Payments POS Content A…" at bounding box center [656, 311] width 1313 height 623
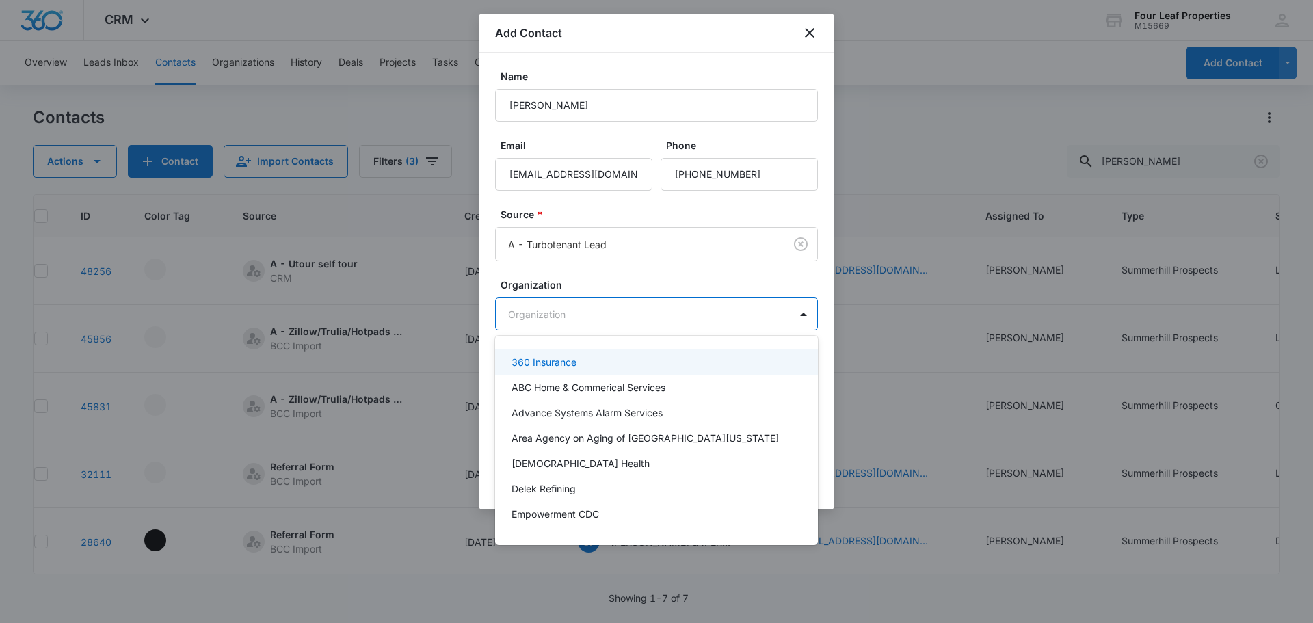
click at [628, 319] on div at bounding box center [656, 311] width 1313 height 623
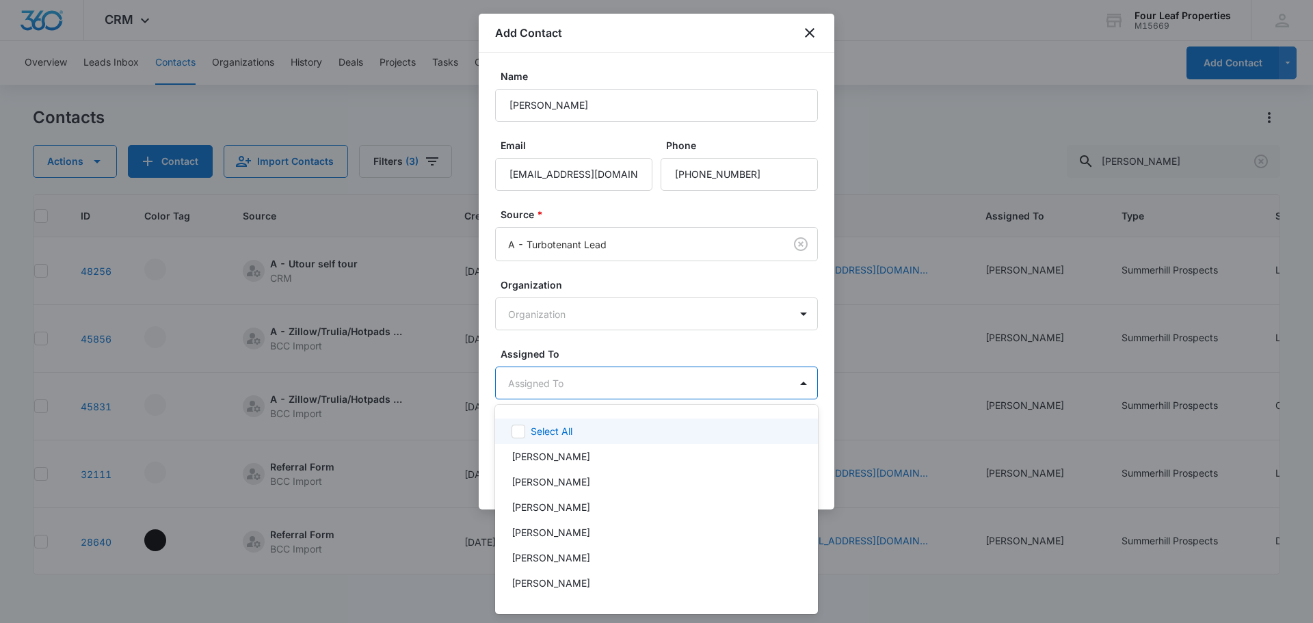
click at [639, 376] on body "CRM Apps Reputation Websites Forms CRM Email Social Shop Payments POS Content A…" at bounding box center [656, 311] width 1313 height 623
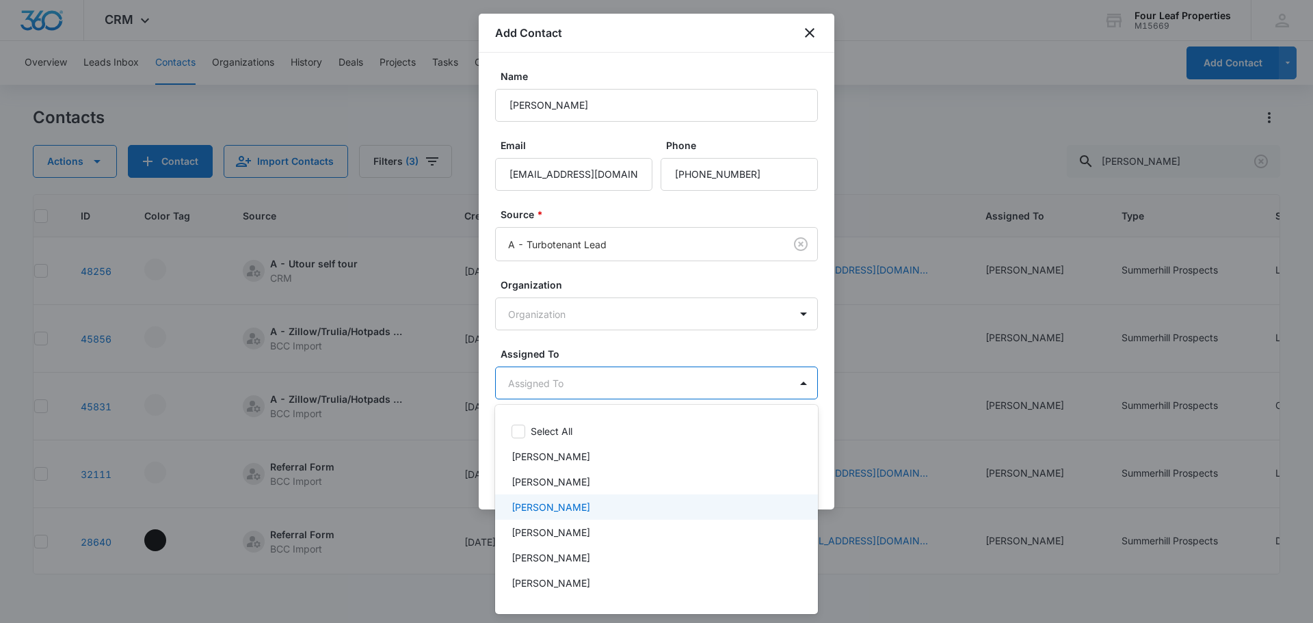
click at [613, 496] on div "[PERSON_NAME]" at bounding box center [656, 506] width 323 height 25
click at [638, 333] on div at bounding box center [656, 311] width 1313 height 623
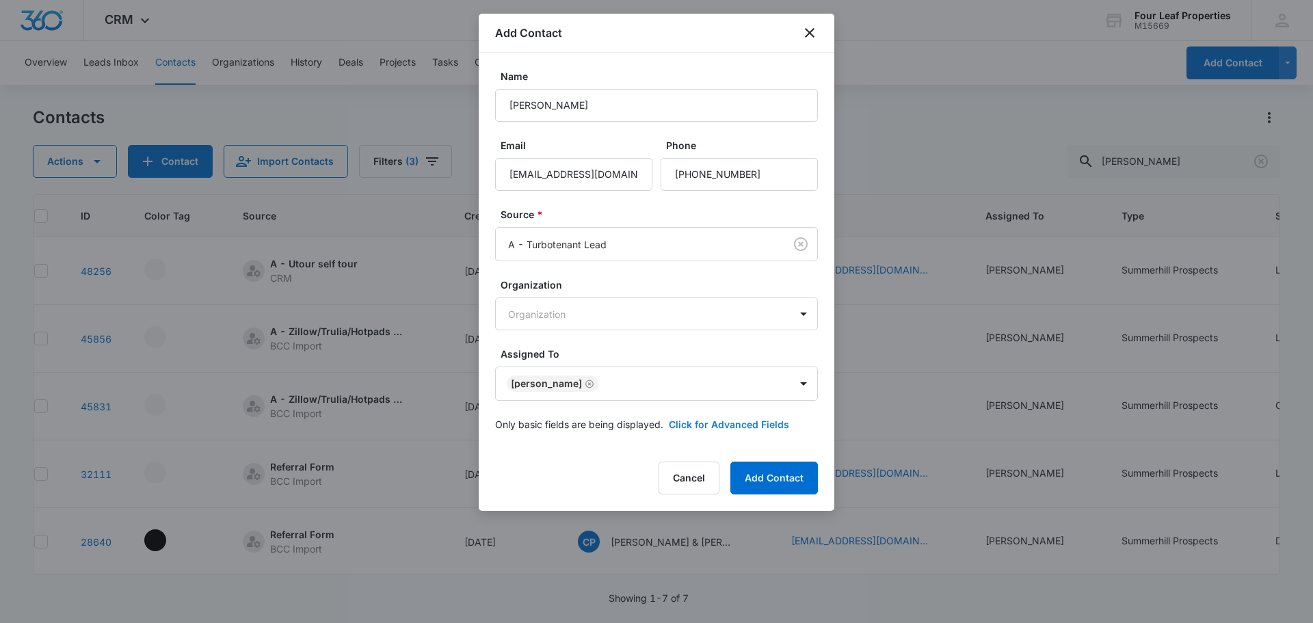
click at [678, 426] on button "Click for Advanced Fields" at bounding box center [729, 424] width 120 height 14
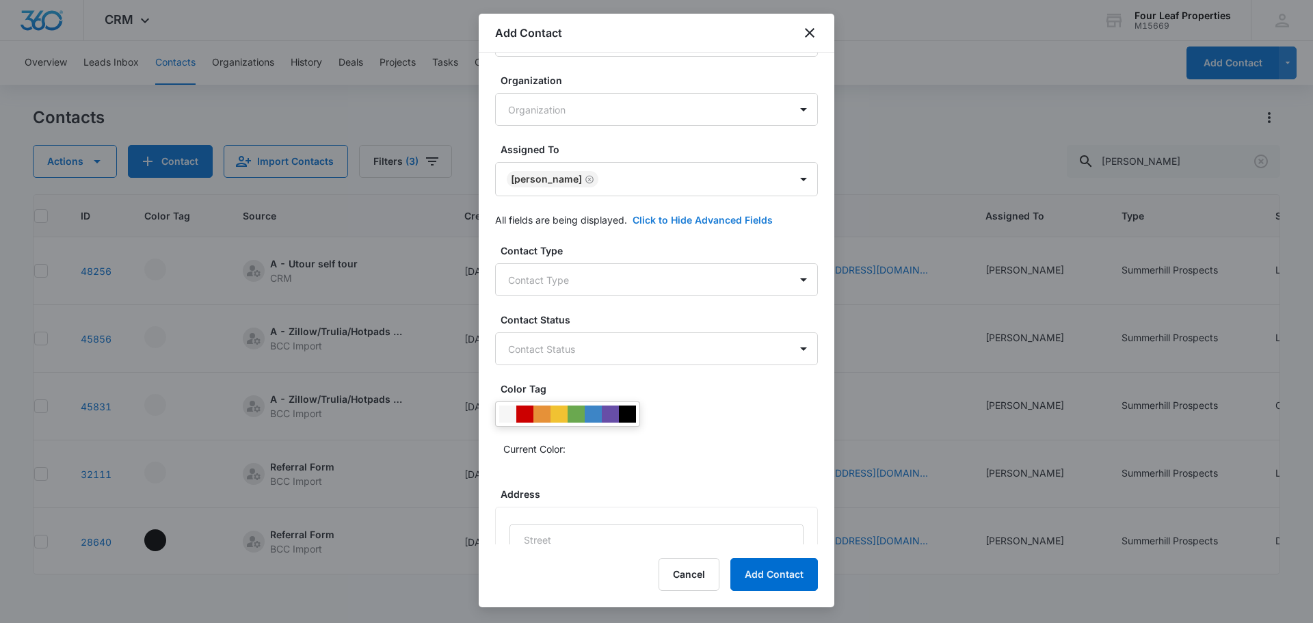
scroll to position [205, 0]
click at [648, 284] on body "CRM Apps Reputation Websites Forms CRM Email Social Shop Payments POS Content A…" at bounding box center [656, 311] width 1313 height 623
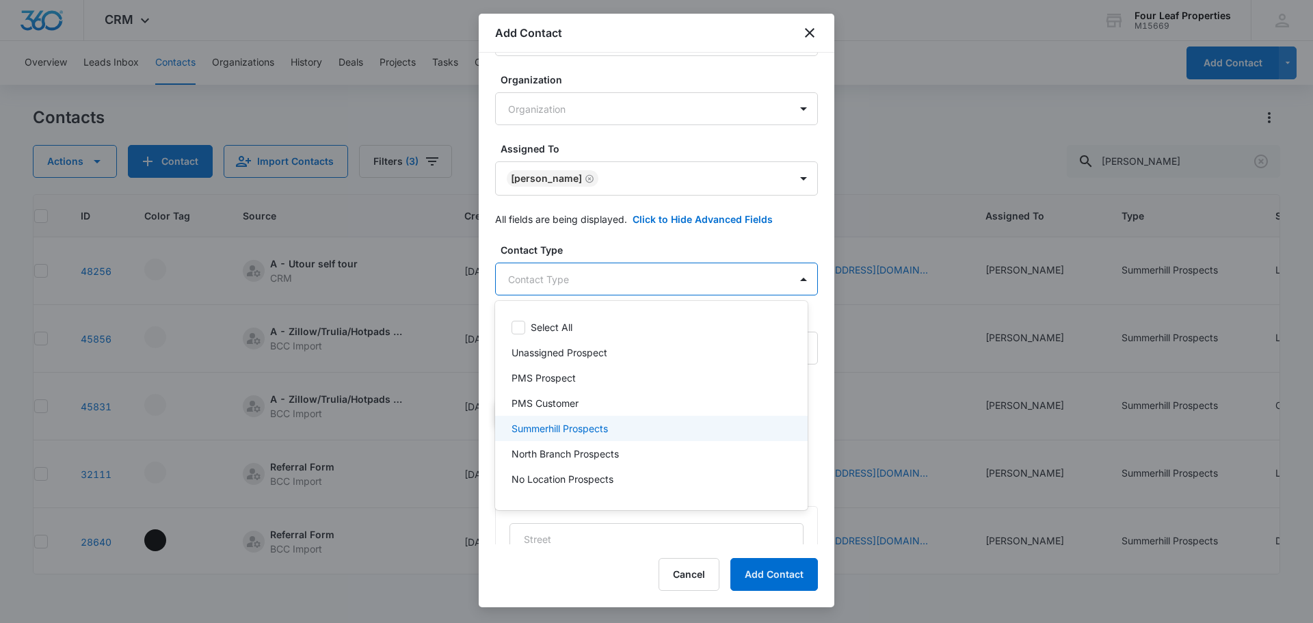
click at [617, 421] on div "Summerhill Prospects" at bounding box center [651, 428] width 312 height 25
click at [630, 270] on div at bounding box center [656, 311] width 1313 height 623
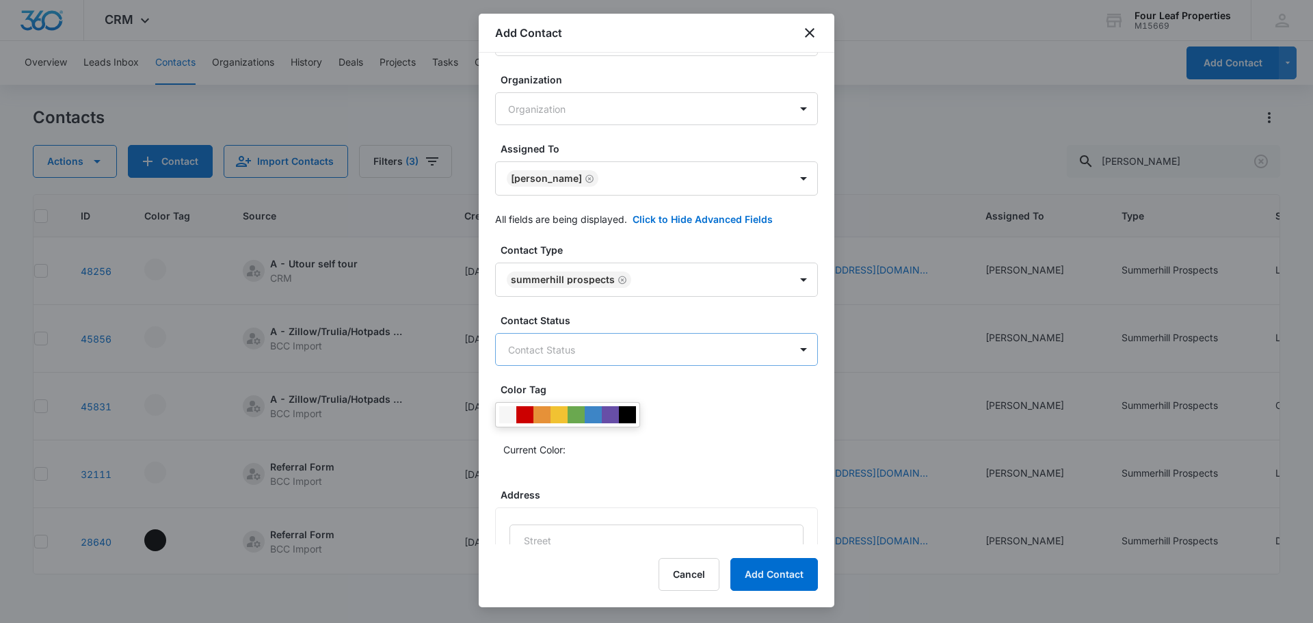
click at [631, 342] on body "CRM Apps Reputation Websites Forms CRM Email Social Shop Payments POS Content A…" at bounding box center [656, 311] width 1313 height 623
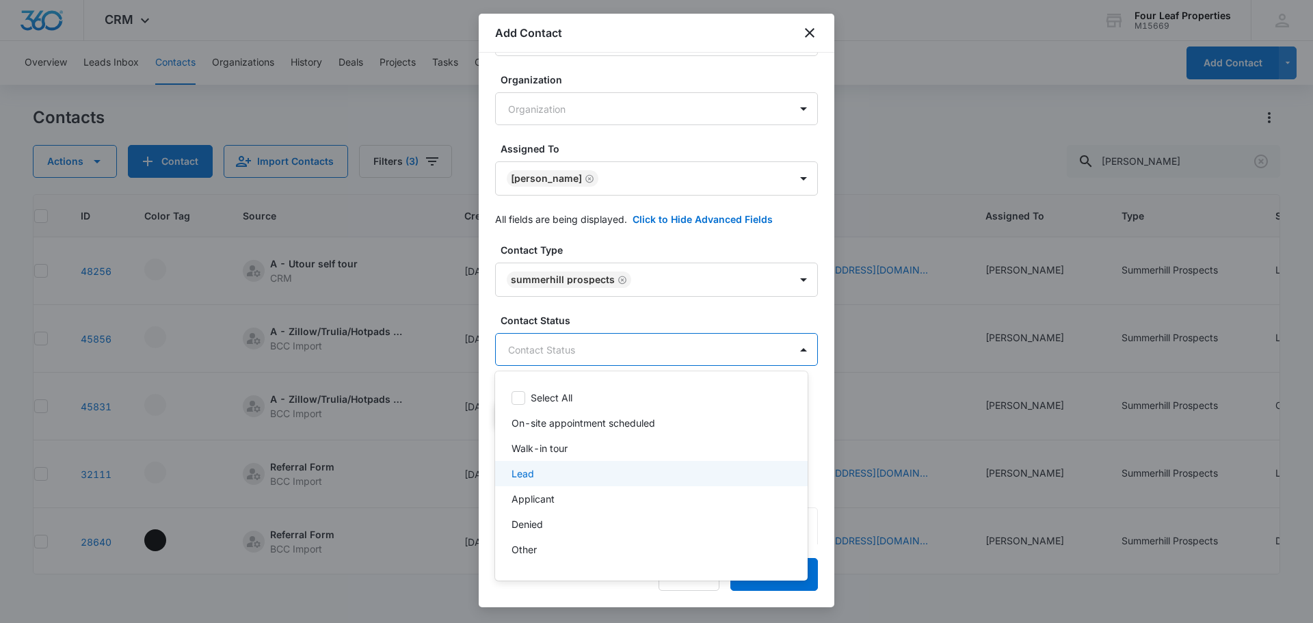
click at [601, 480] on div "Lead" at bounding box center [649, 473] width 277 height 14
click at [663, 315] on div at bounding box center [656, 311] width 1313 height 623
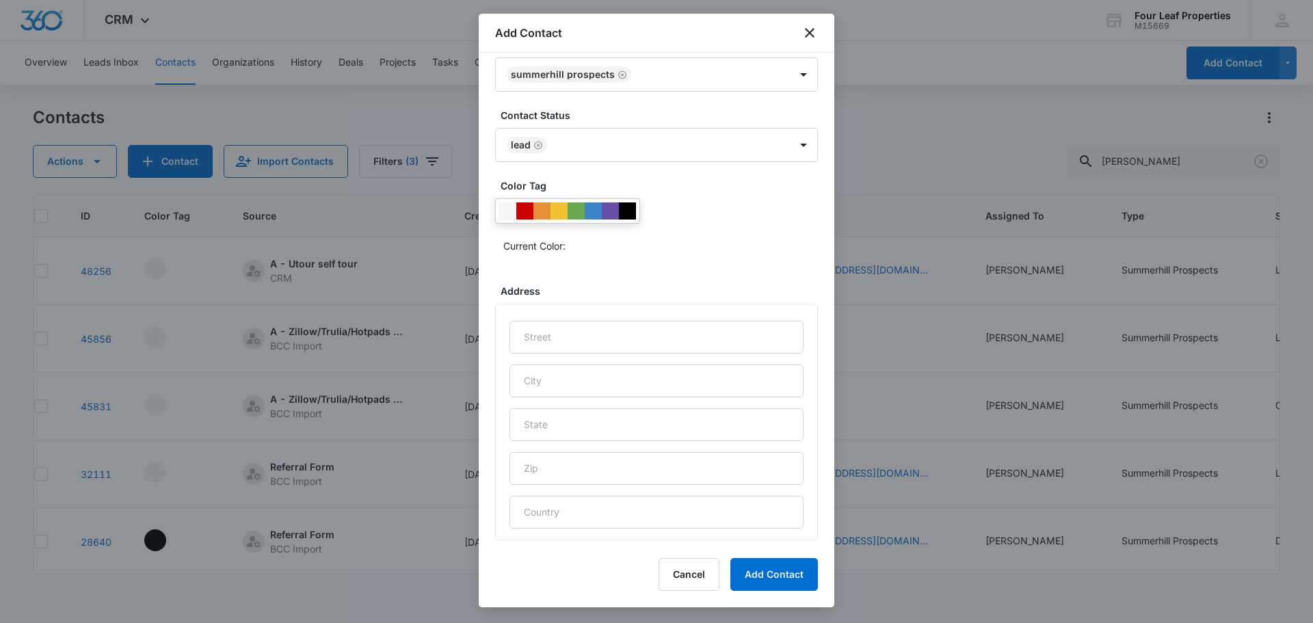
scroll to position [545, 0]
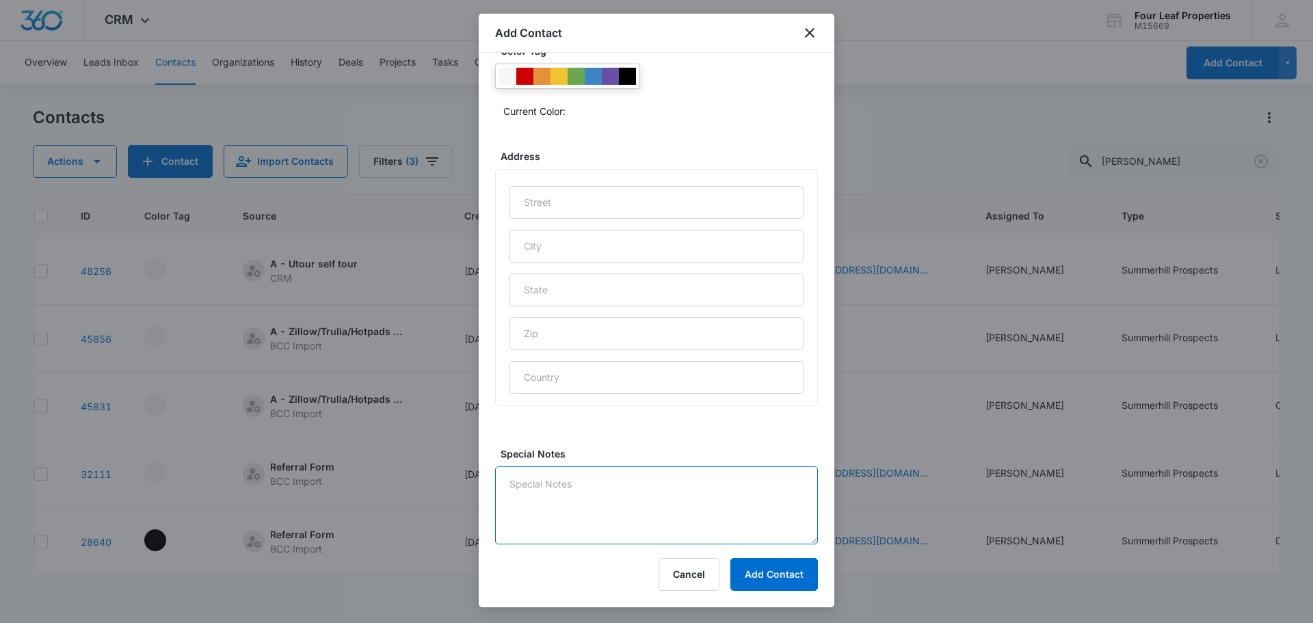
click at [604, 496] on textarea "Special Notes" at bounding box center [656, 505] width 323 height 78
click at [507, 484] on textarea "looking for a 3-4 bdrm sent application" at bounding box center [656, 505] width 323 height 78
type textarea "10/7 looking for a 3-4 bdrm sent application"
click at [767, 568] on button "Add Contact" at bounding box center [774, 574] width 88 height 33
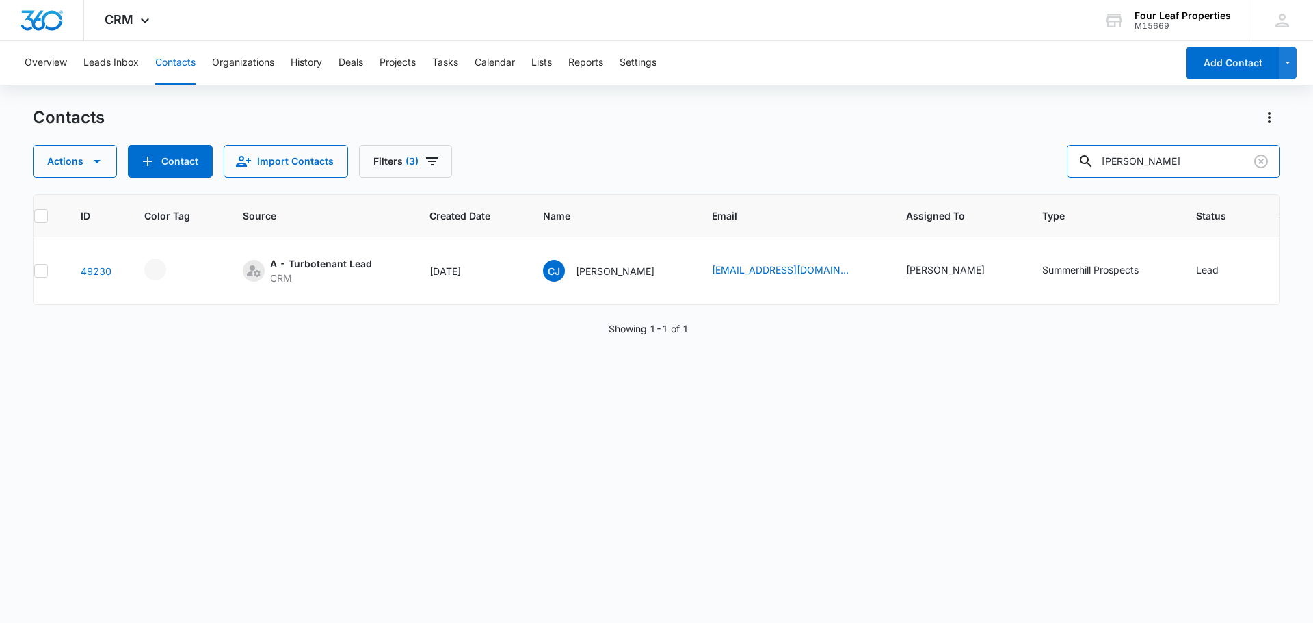
drag, startPoint x: 1144, startPoint y: 162, endPoint x: 811, endPoint y: 156, distance: 333.1
click at [814, 156] on div "Actions Contact Import Contacts Filters (3) [PERSON_NAME]" at bounding box center [656, 161] width 1247 height 33
paste input "[PERSON_NAME]"
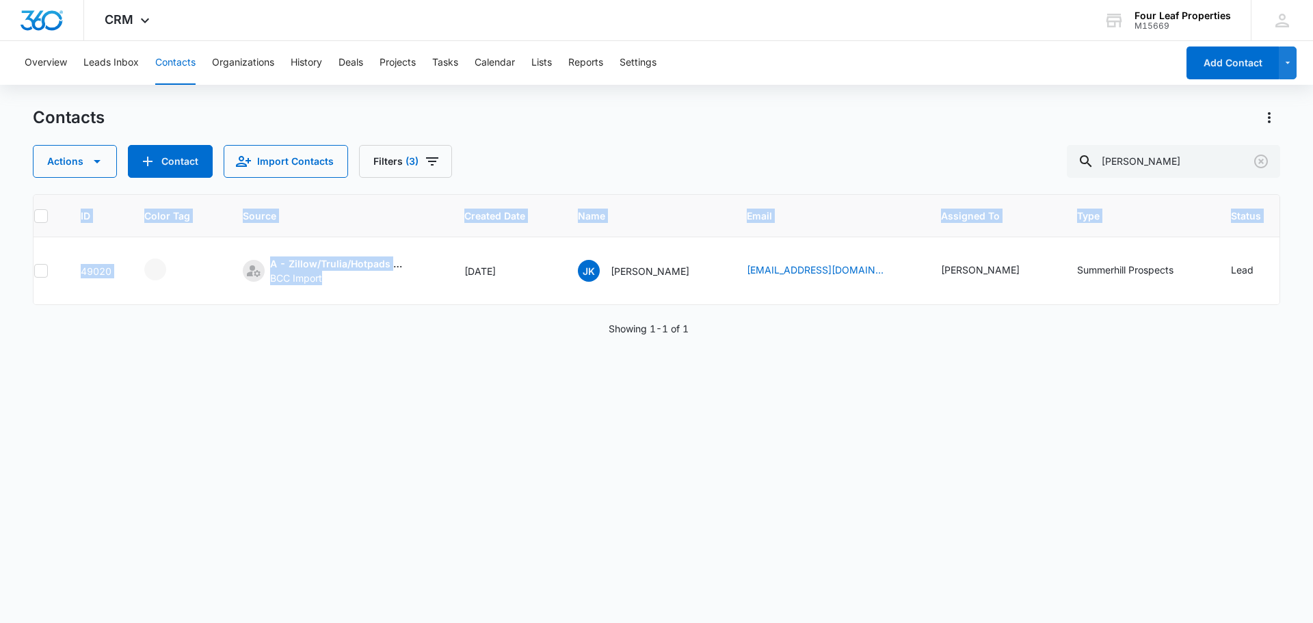
drag, startPoint x: 387, startPoint y: 302, endPoint x: 524, endPoint y: 306, distance: 136.8
click at [522, 305] on div "ID Color Tag Source Created Date Name Email Assigned To Type Status Special Not…" at bounding box center [656, 249] width 1247 height 111
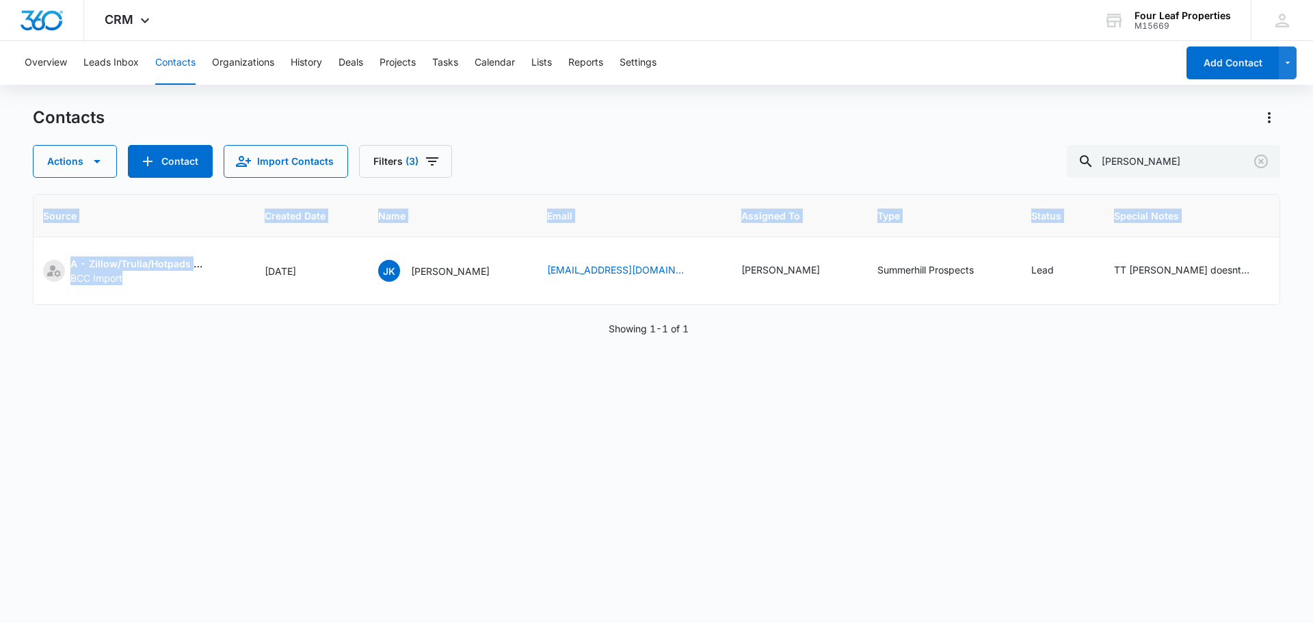
scroll to position [0, 244]
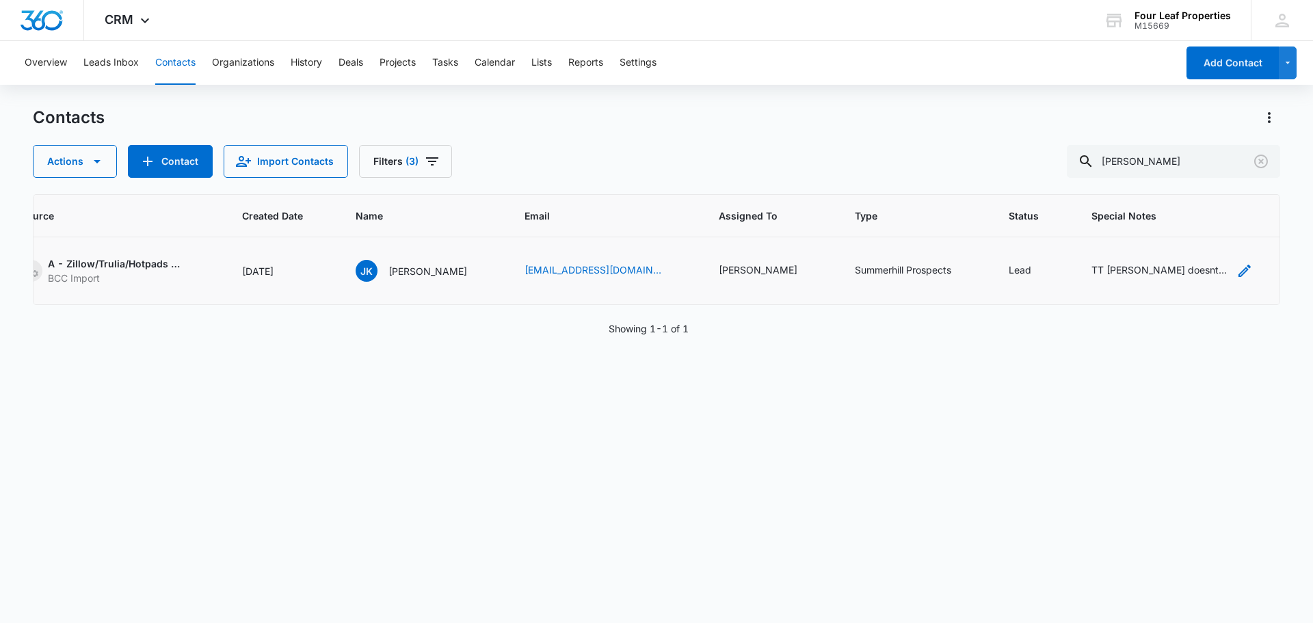
click at [1119, 267] on div "TT [PERSON_NAME] doesnt income qualify right now but if anything changes told h…" at bounding box center [1159, 270] width 137 height 14
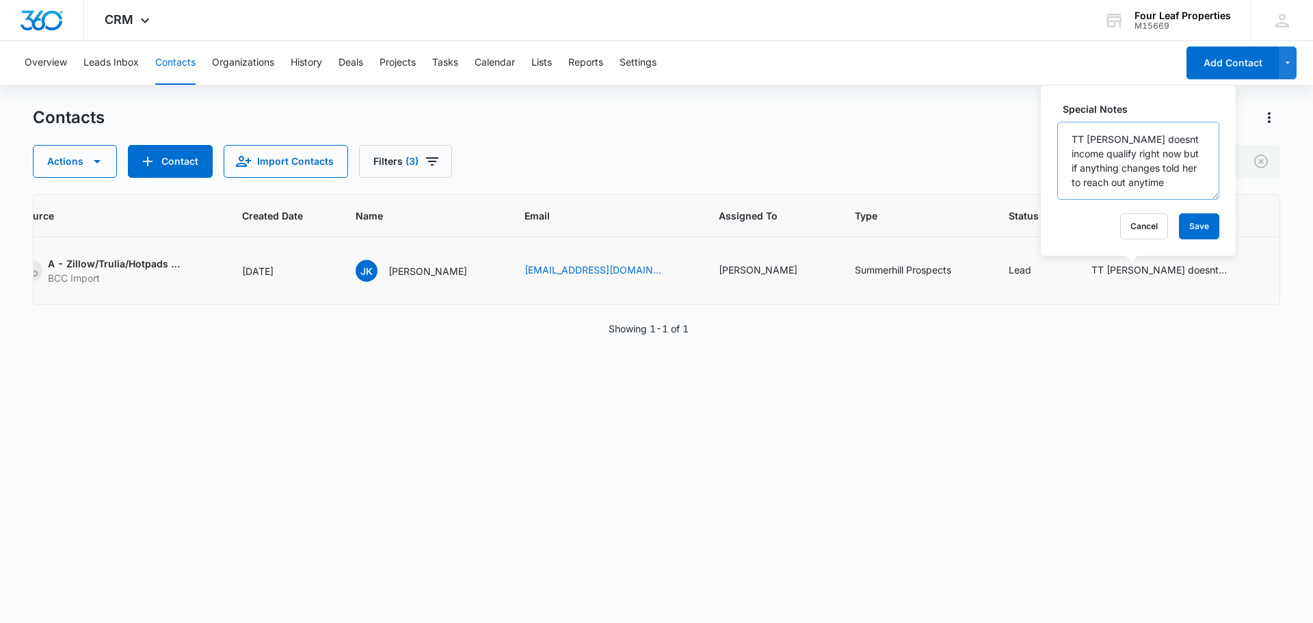
scroll to position [14, 0]
click at [1130, 220] on button "Cancel" at bounding box center [1144, 226] width 48 height 26
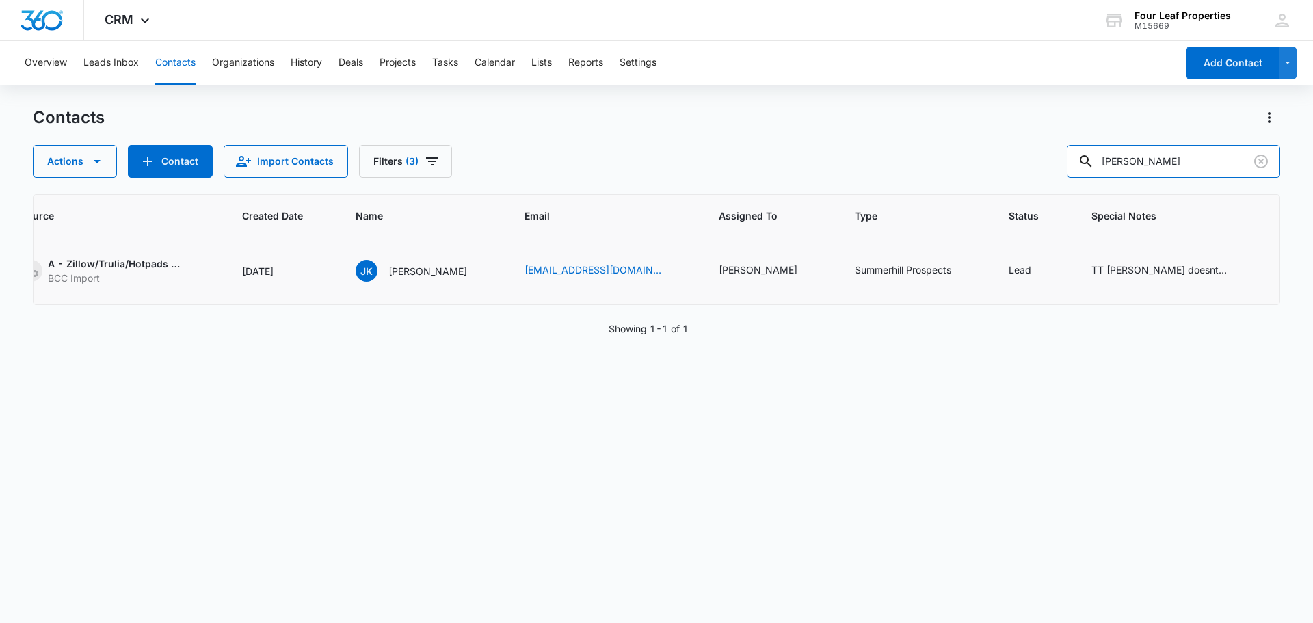
drag, startPoint x: 1173, startPoint y: 162, endPoint x: 732, endPoint y: 191, distance: 441.3
click at [780, 189] on div "Contacts Actions Contact Import Contacts Filters (3) [PERSON_NAME] ID Color Tag…" at bounding box center [656, 364] width 1247 height 515
type input "[PERSON_NAME]"
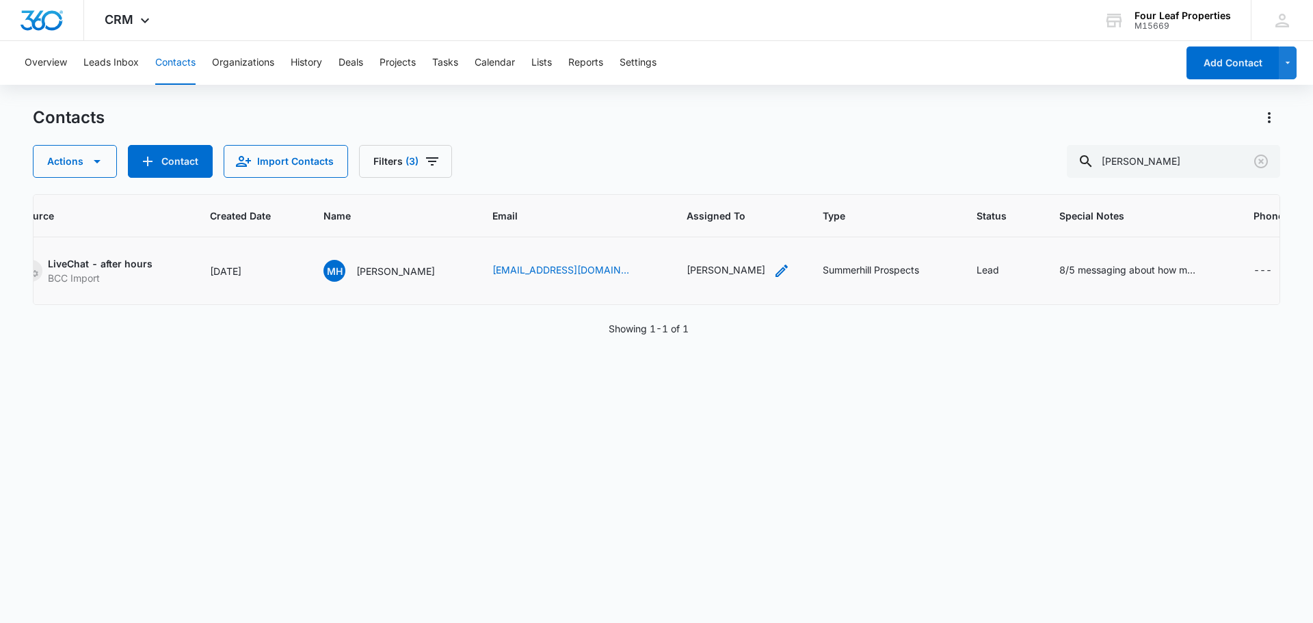
click at [689, 269] on div "[PERSON_NAME]" at bounding box center [726, 270] width 79 height 14
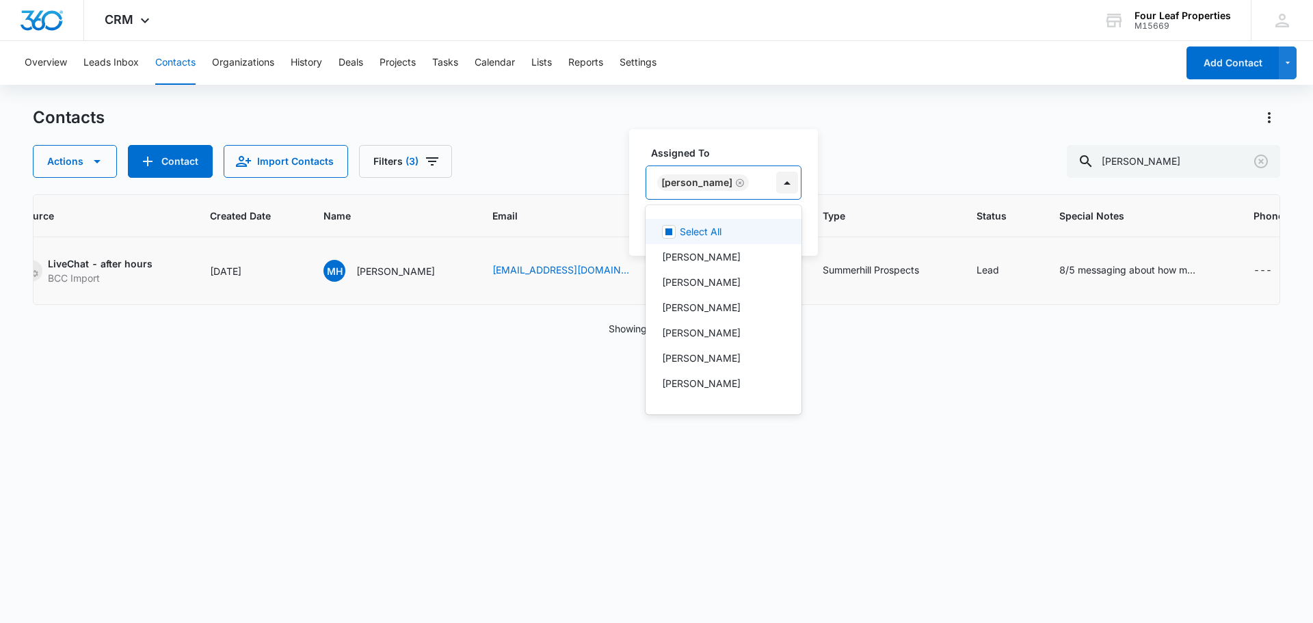
click at [776, 181] on div at bounding box center [787, 183] width 22 height 22
click at [736, 299] on div "[PERSON_NAME]" at bounding box center [724, 307] width 156 height 25
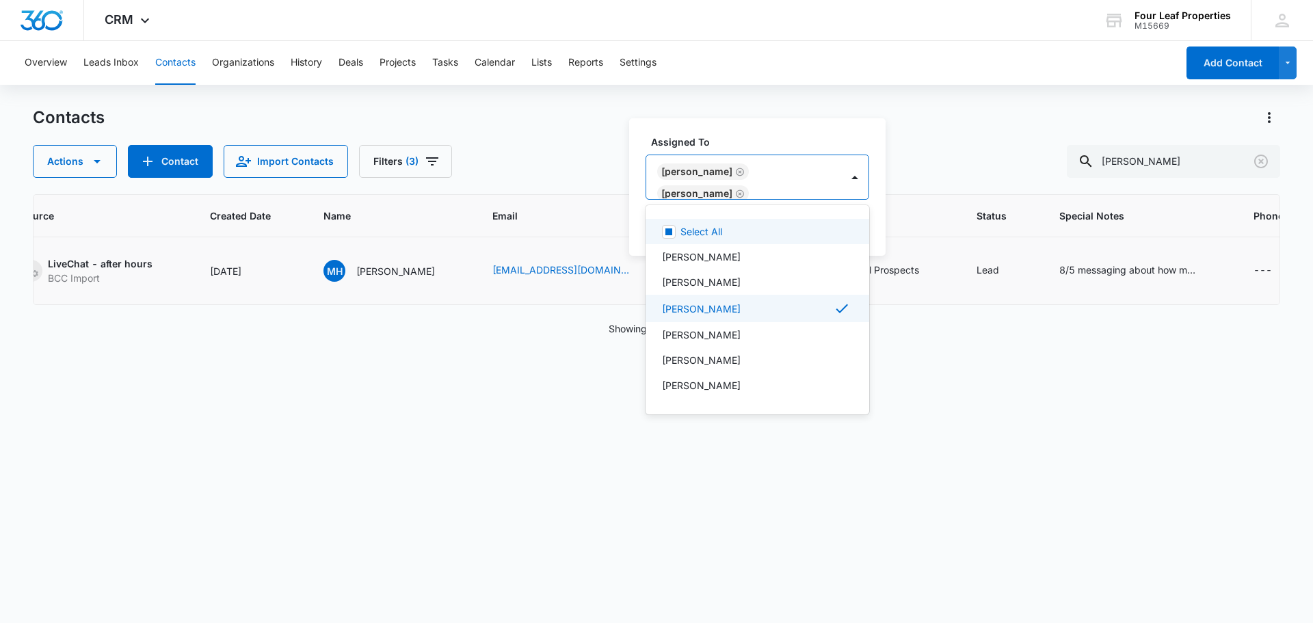
click at [735, 192] on icon "Remove Kelly Mursch" at bounding box center [740, 194] width 10 height 10
click at [776, 146] on label "Assigned To" at bounding box center [729, 153] width 156 height 14
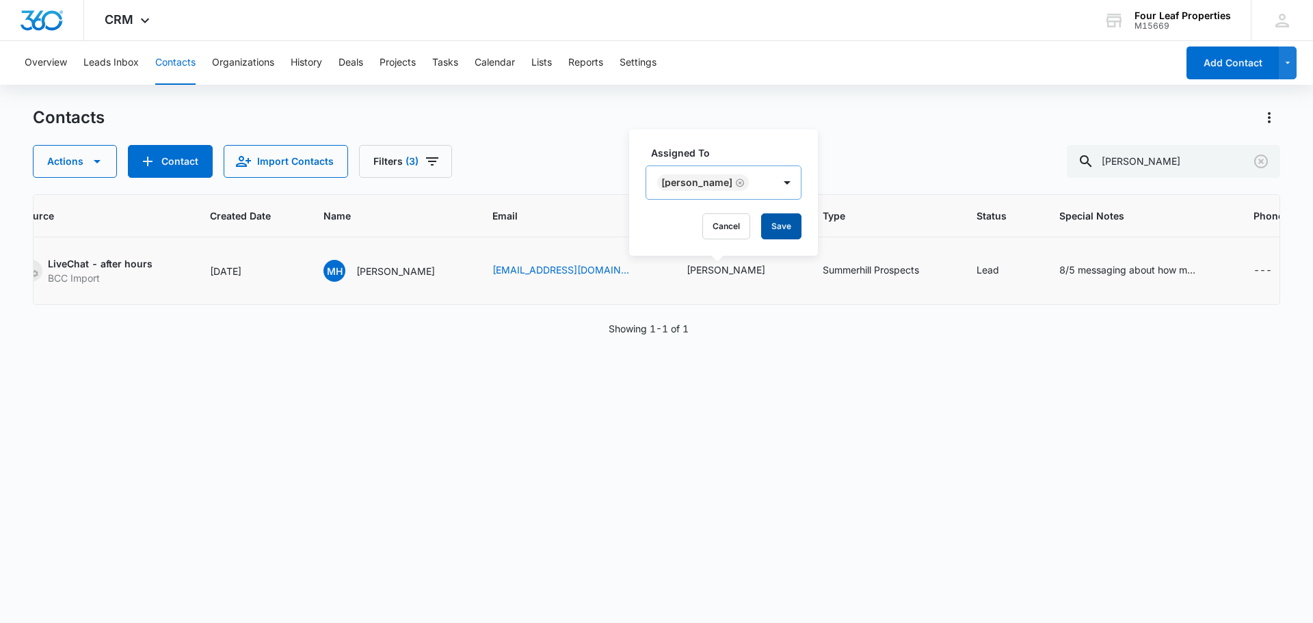
click at [788, 222] on button "Save" at bounding box center [781, 226] width 40 height 26
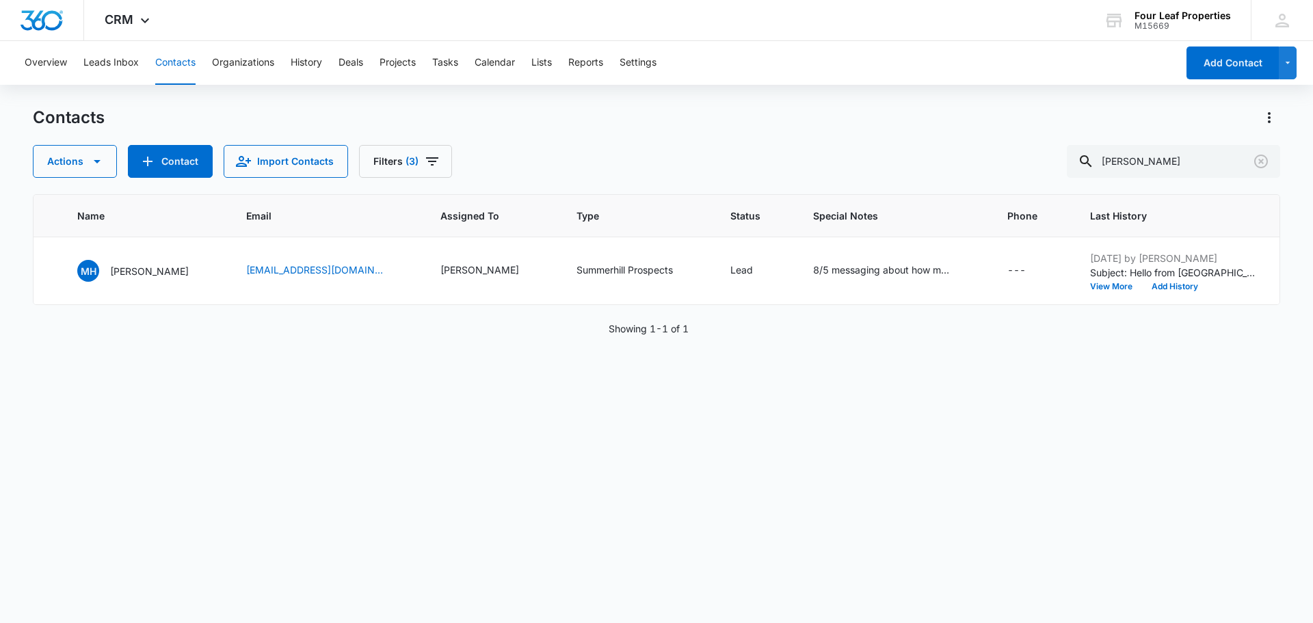
scroll to position [0, 495]
click at [862, 268] on div "8/5 messaging about how much lot rent. Sent canned email and lot rent amount KM" at bounding box center [876, 270] width 137 height 14
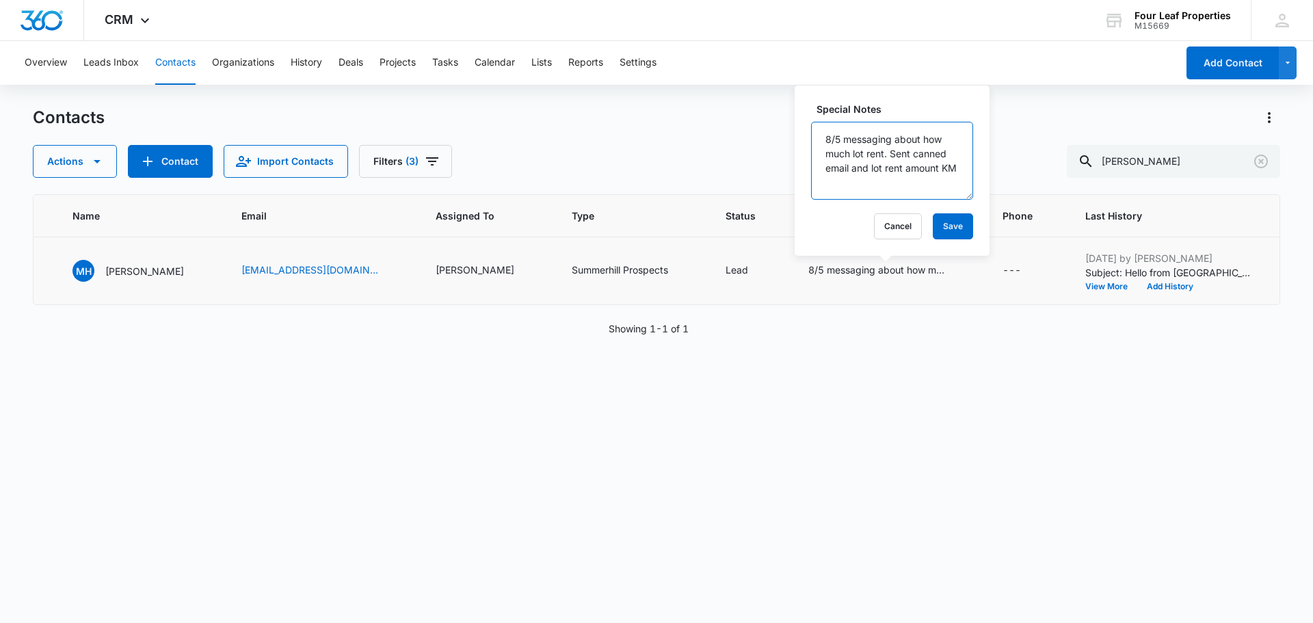
click at [817, 137] on textarea "8/5 messaging about how much lot rent. Sent canned email and lot rent amount KM" at bounding box center [892, 161] width 162 height 78
type textarea "10/7 Talked to [PERSON_NAME] had him come in for tour looked at 1218 and 1120 w…"
click at [937, 226] on button "Save" at bounding box center [953, 226] width 40 height 26
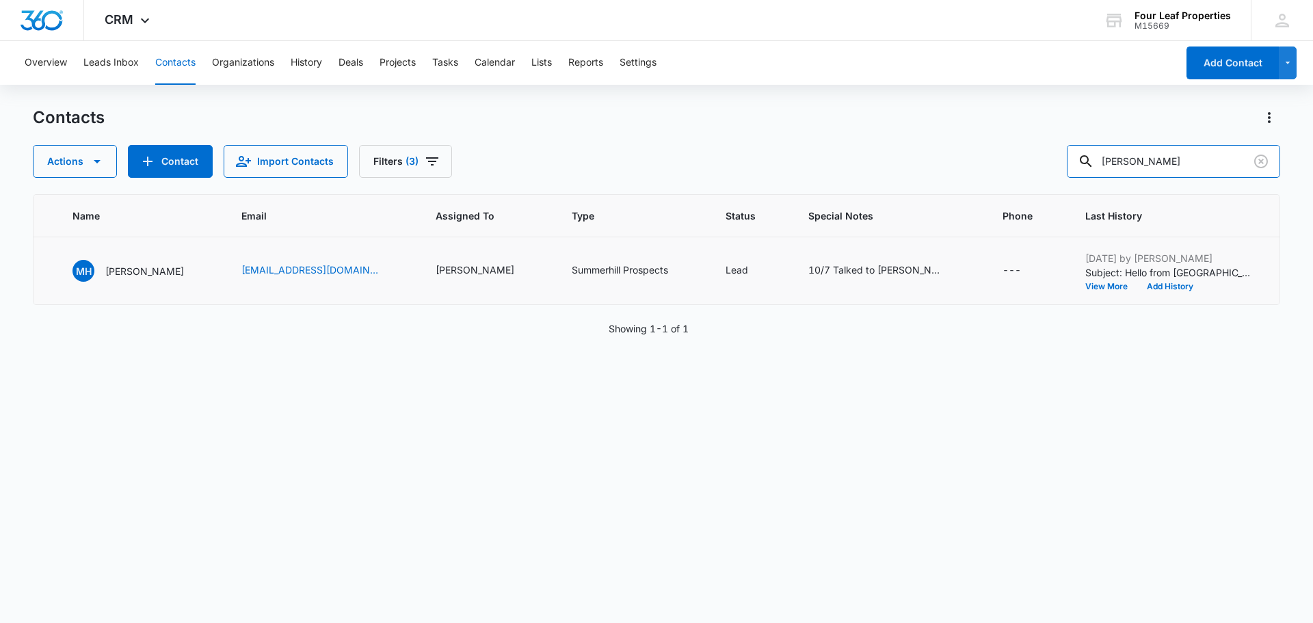
drag, startPoint x: 1192, startPoint y: 161, endPoint x: 773, endPoint y: 174, distance: 419.4
click at [787, 174] on div "Actions Contact Import Contacts Filters (3) [PERSON_NAME]" at bounding box center [656, 161] width 1247 height 33
type input "="
paste input "[PHONE_NUMBER]"
type input "[PHONE_NUMBER]"
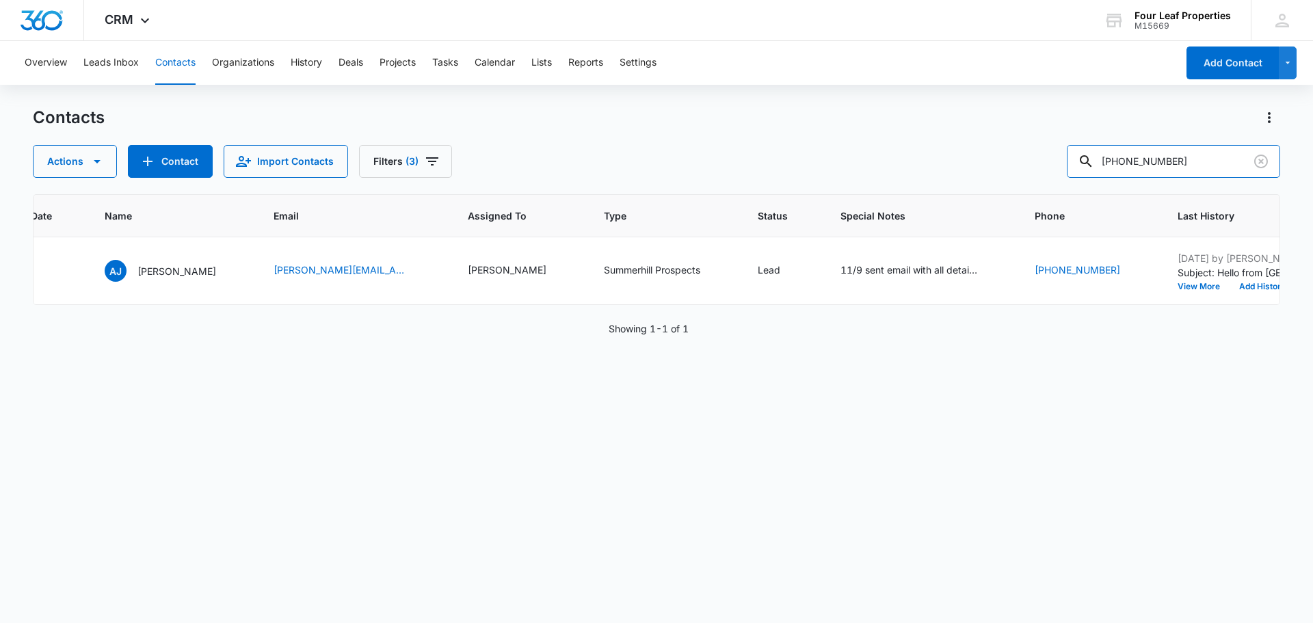
drag, startPoint x: 1044, startPoint y: 175, endPoint x: 905, endPoint y: 185, distance: 139.2
click at [908, 185] on div "Contacts Actions Contact Import Contacts Filters [PHONE_NUMBER] ID Color Tag So…" at bounding box center [656, 364] width 1247 height 515
paste input "[PHONE_NUMBER]"
type input "[PHONE_NUMBER]"
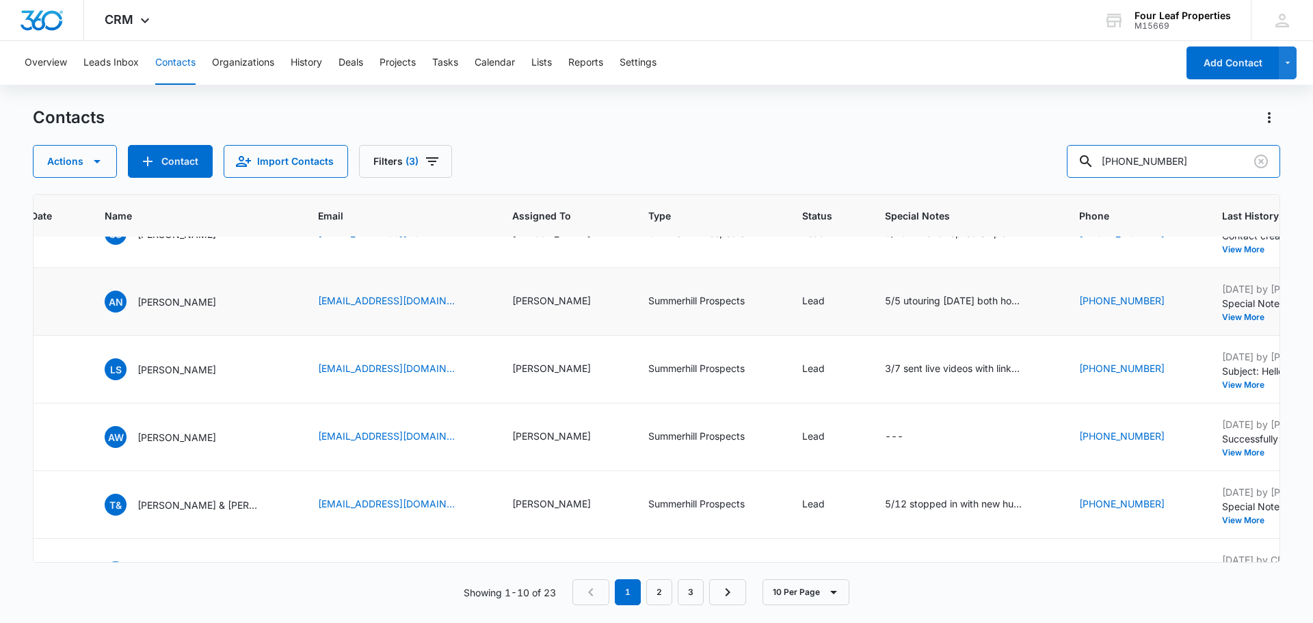
scroll to position [0, 495]
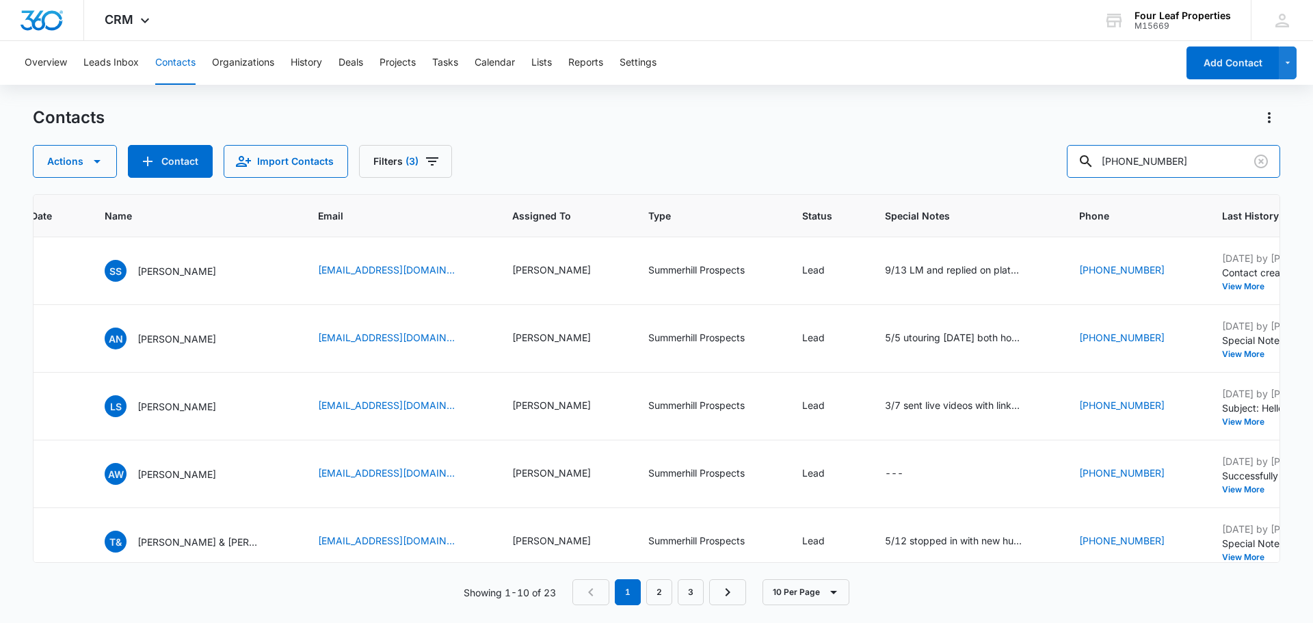
drag, startPoint x: 1193, startPoint y: 159, endPoint x: 823, endPoint y: 161, distance: 369.9
click at [823, 160] on div "Actions Contact Import Contacts Filters [PHONE_NUMBER]" at bounding box center [656, 161] width 1247 height 33
paste input "[PERSON_NAME] <[EMAIL_ADDRESS][DOMAIN_NAME]>"
type input "[PERSON_NAME]"
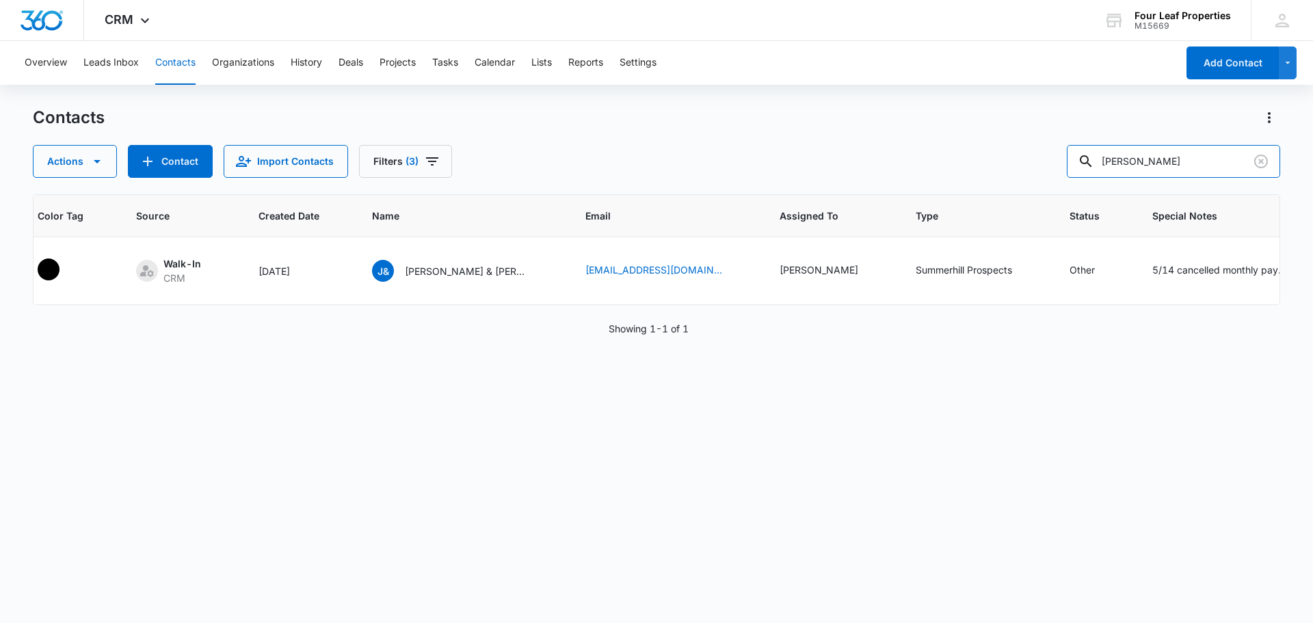
scroll to position [0, 118]
